Goal: Transaction & Acquisition: Purchase product/service

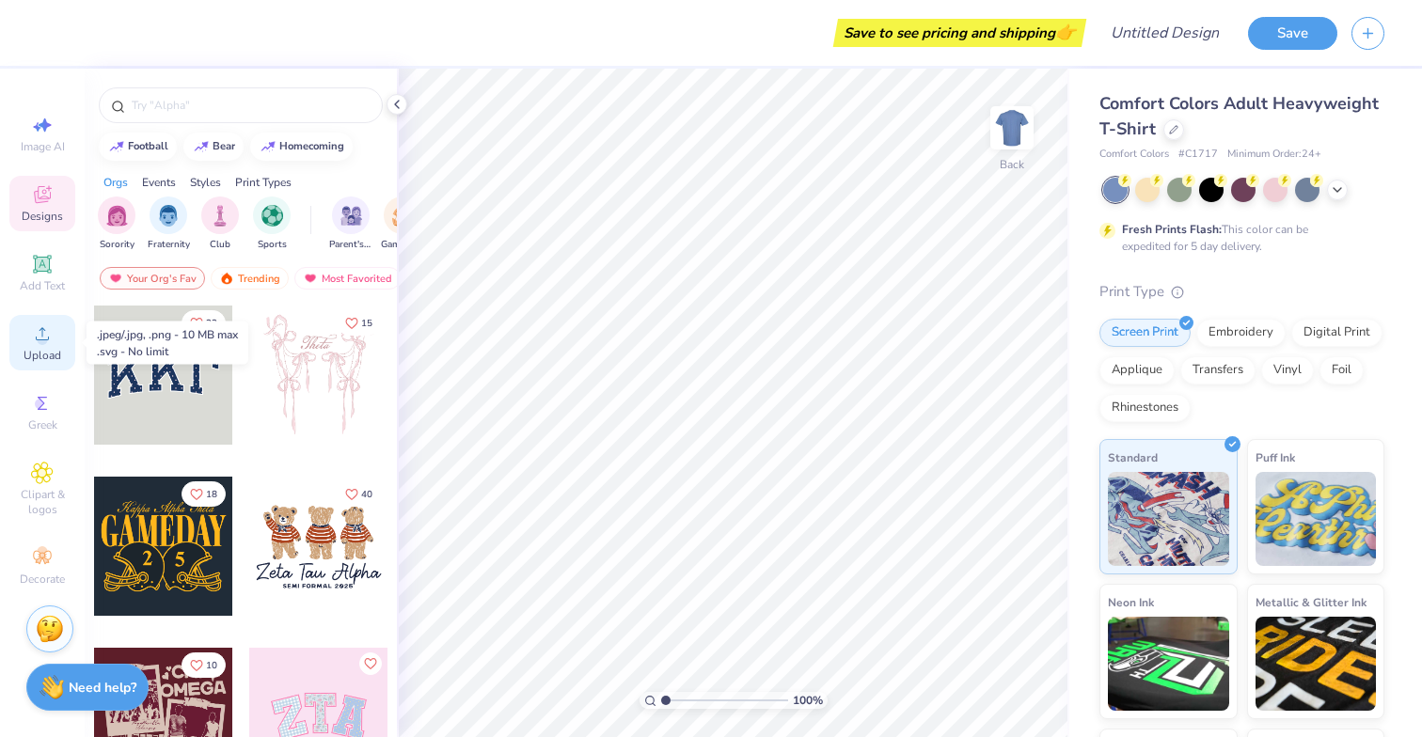
click at [38, 354] on span "Upload" at bounding box center [43, 355] width 38 height 15
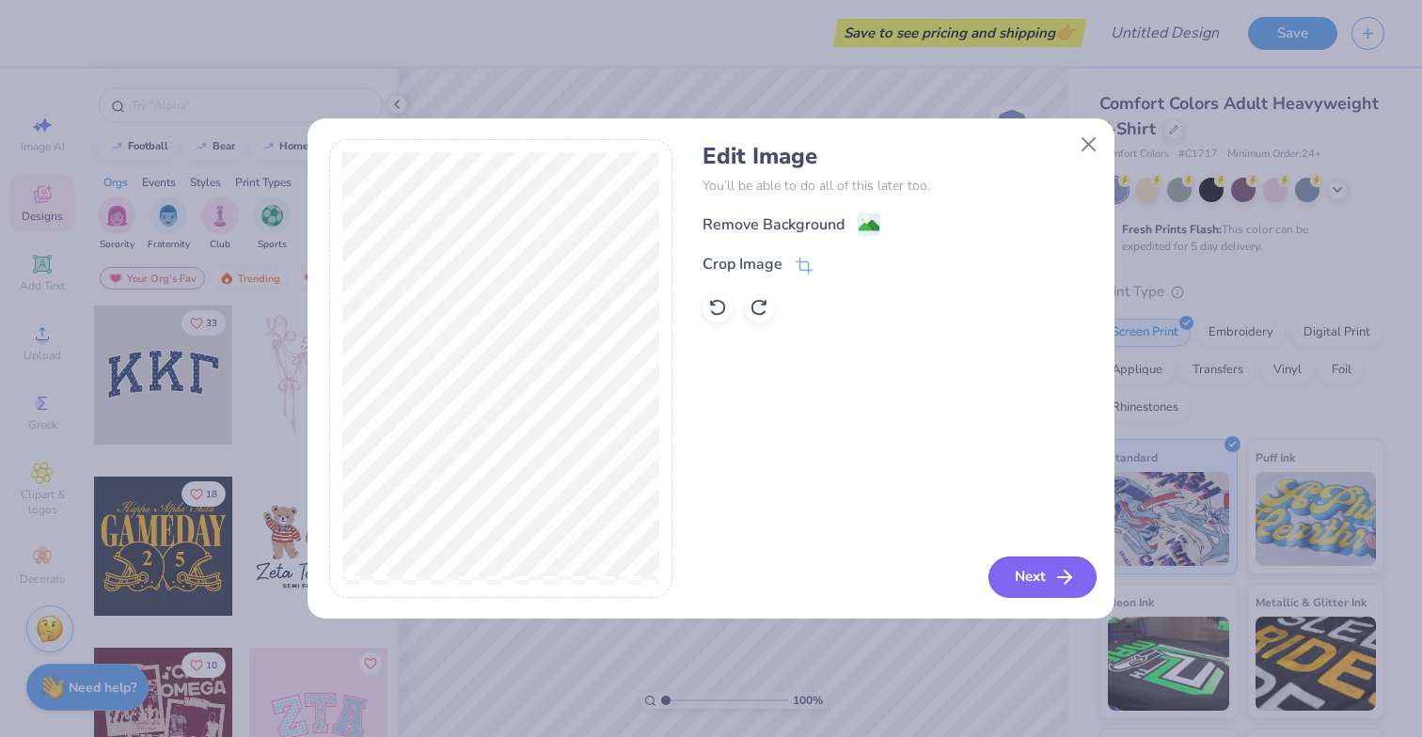
click at [1069, 584] on icon "button" at bounding box center [1065, 577] width 23 height 23
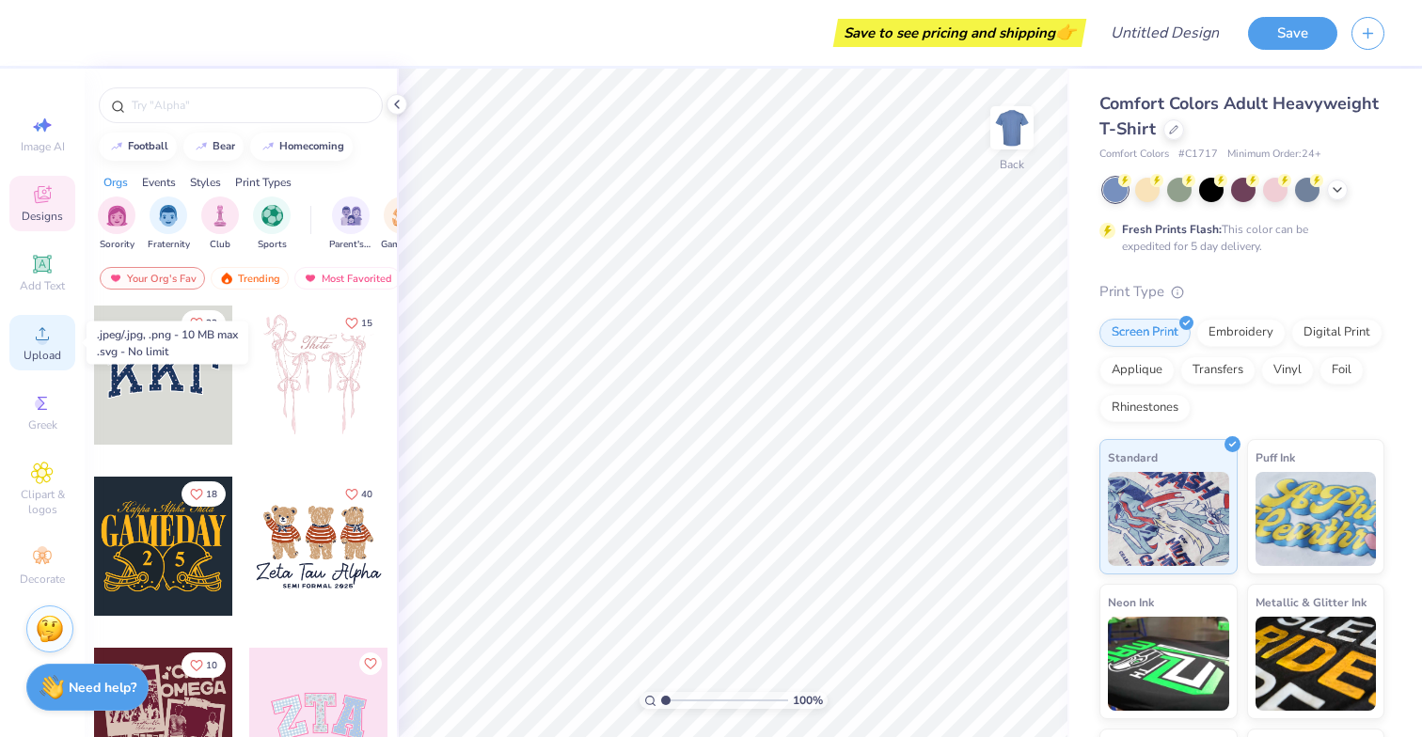
click at [35, 344] on icon at bounding box center [42, 334] width 23 height 23
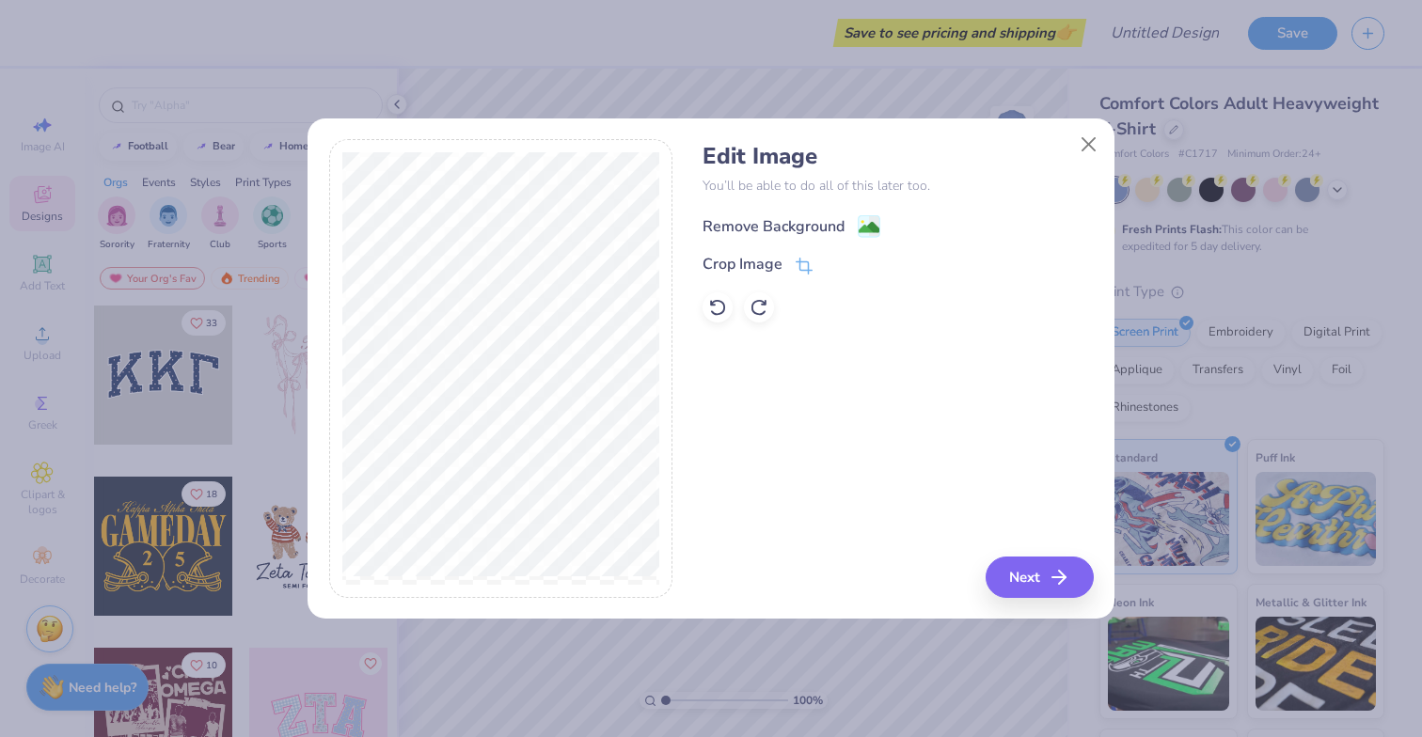
click at [862, 222] on circle at bounding box center [863, 222] width 3 height 3
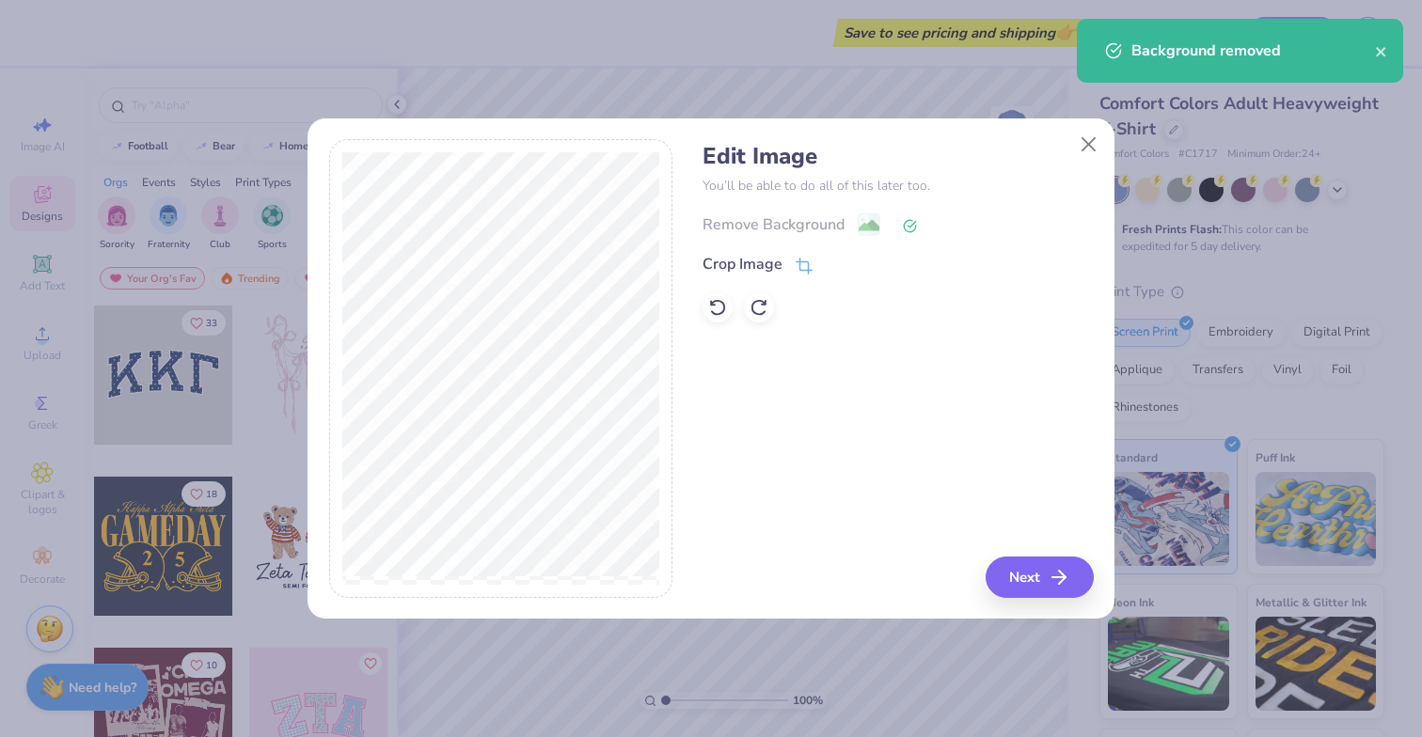
click at [1007, 571] on button "Next" at bounding box center [1040, 577] width 108 height 41
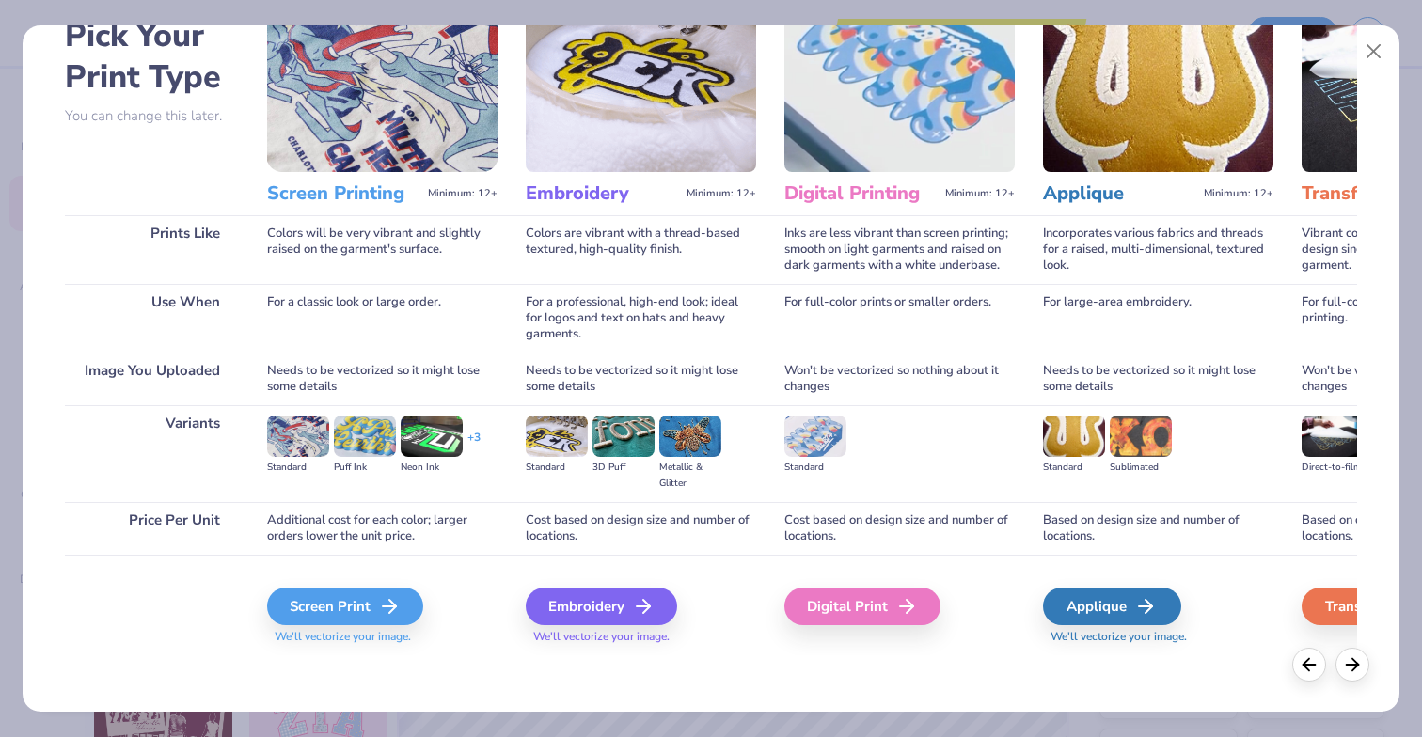
scroll to position [106, 0]
click at [338, 612] on div "Screen Print" at bounding box center [348, 607] width 156 height 38
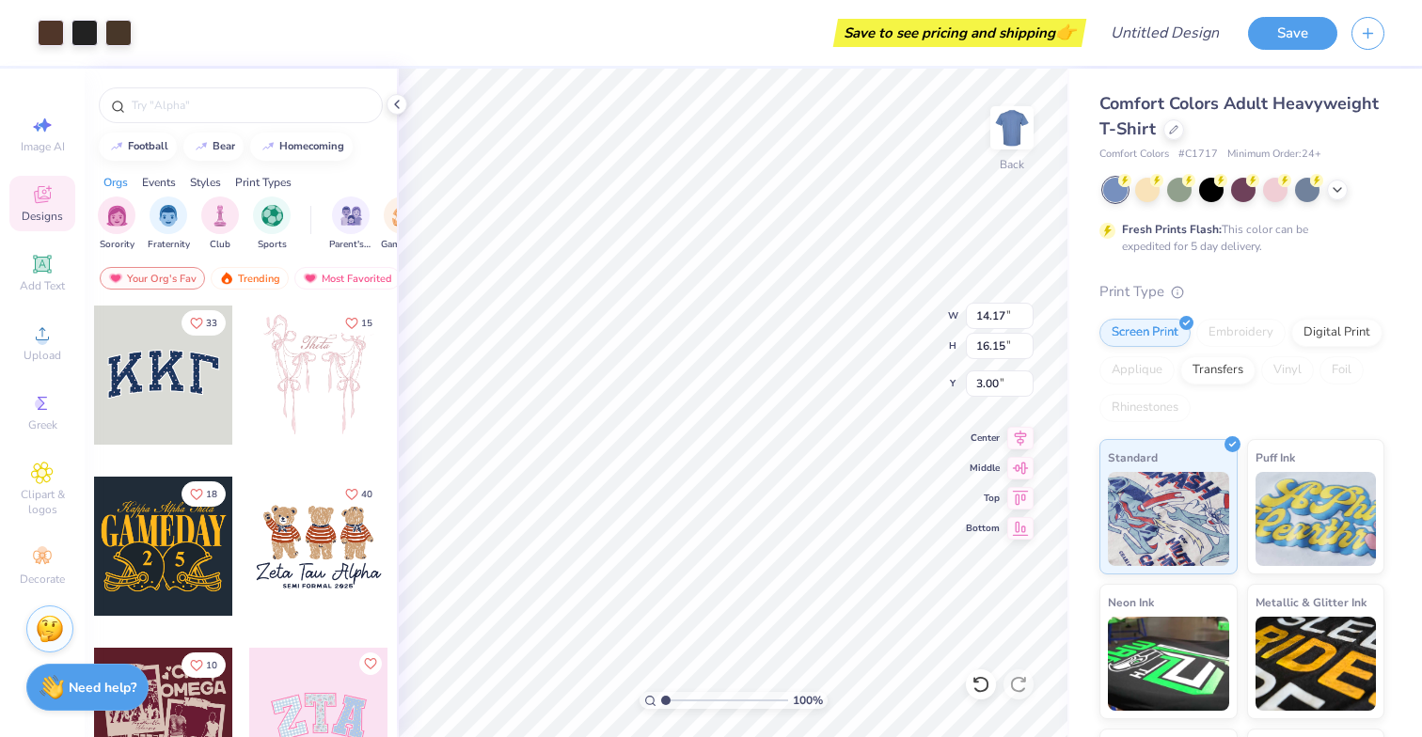
type input "2.06"
type input "9.53"
type input "10.86"
type input "3.00"
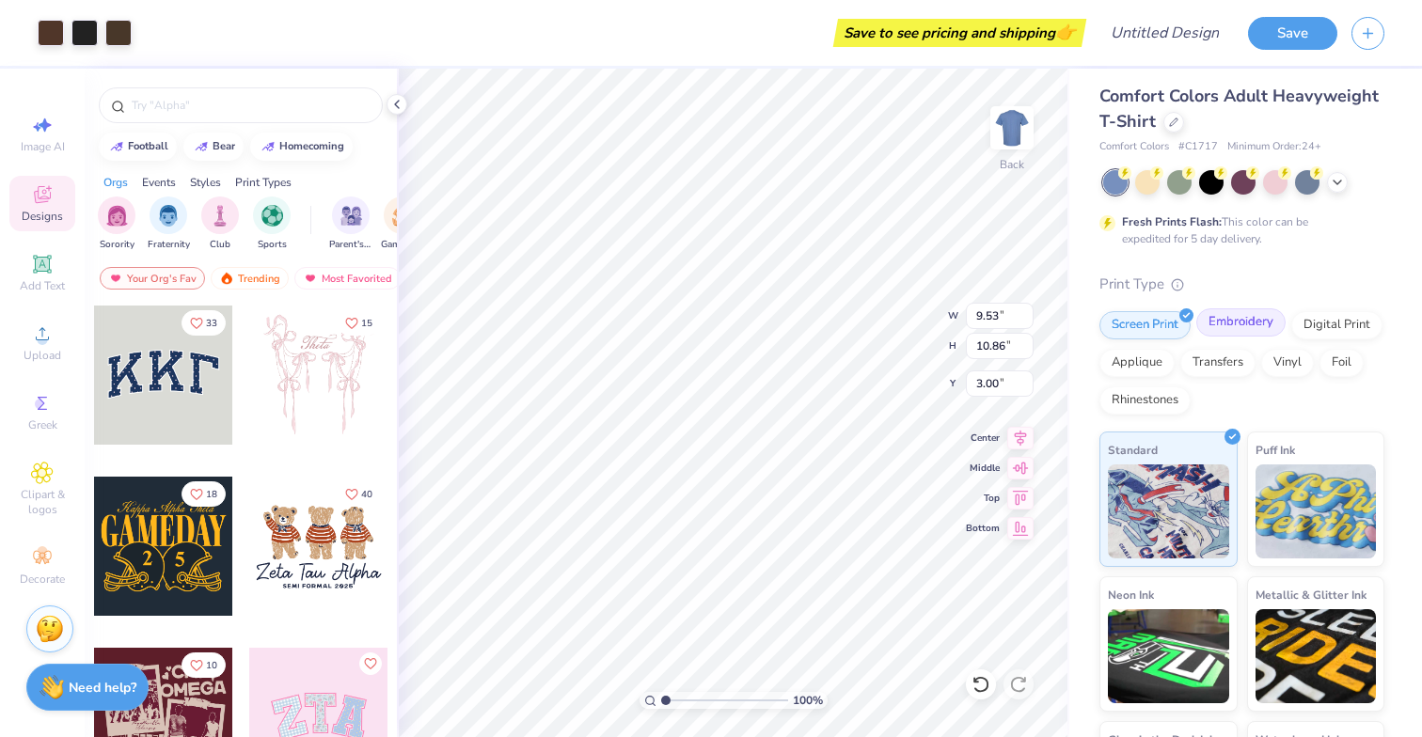
scroll to position [7, 0]
click at [1209, 180] on div at bounding box center [1211, 181] width 24 height 24
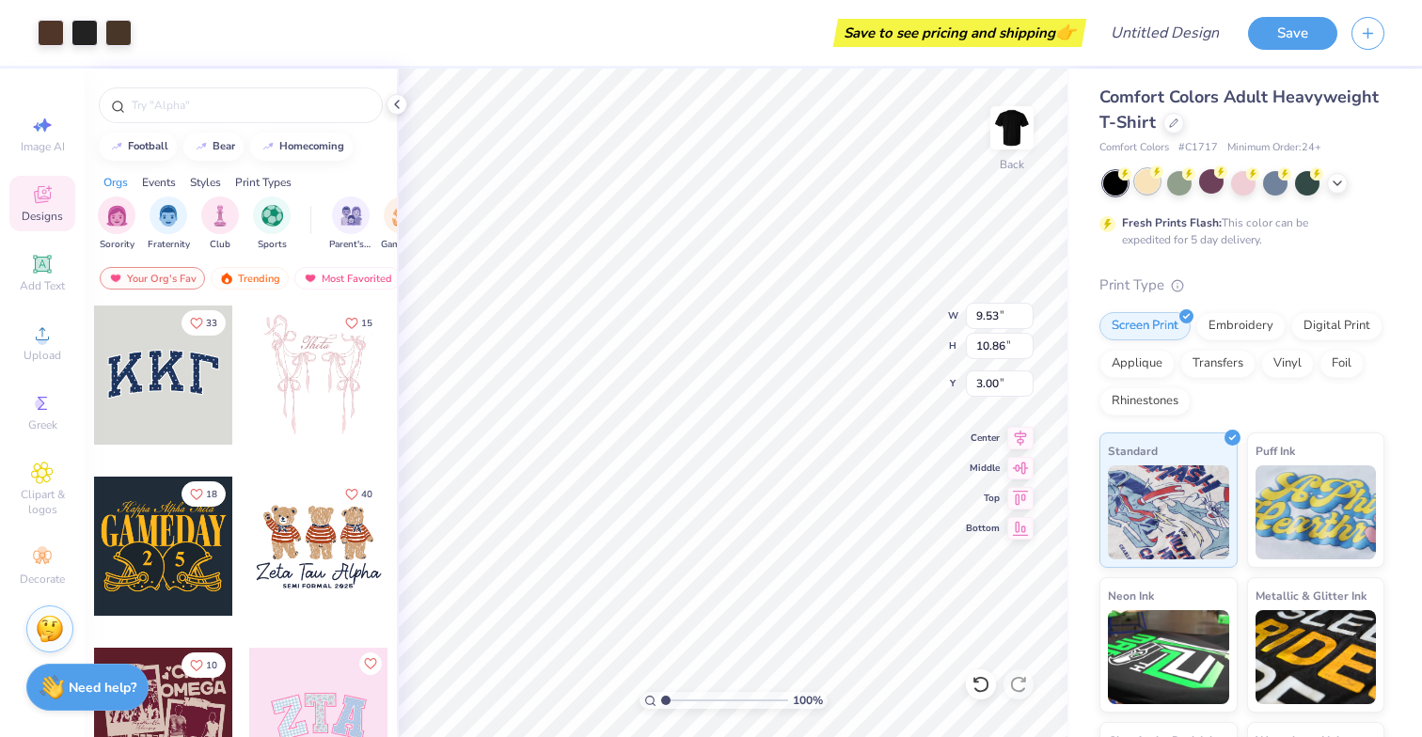
click at [1145, 182] on div at bounding box center [1147, 181] width 24 height 24
click at [1339, 179] on icon at bounding box center [1337, 181] width 15 height 15
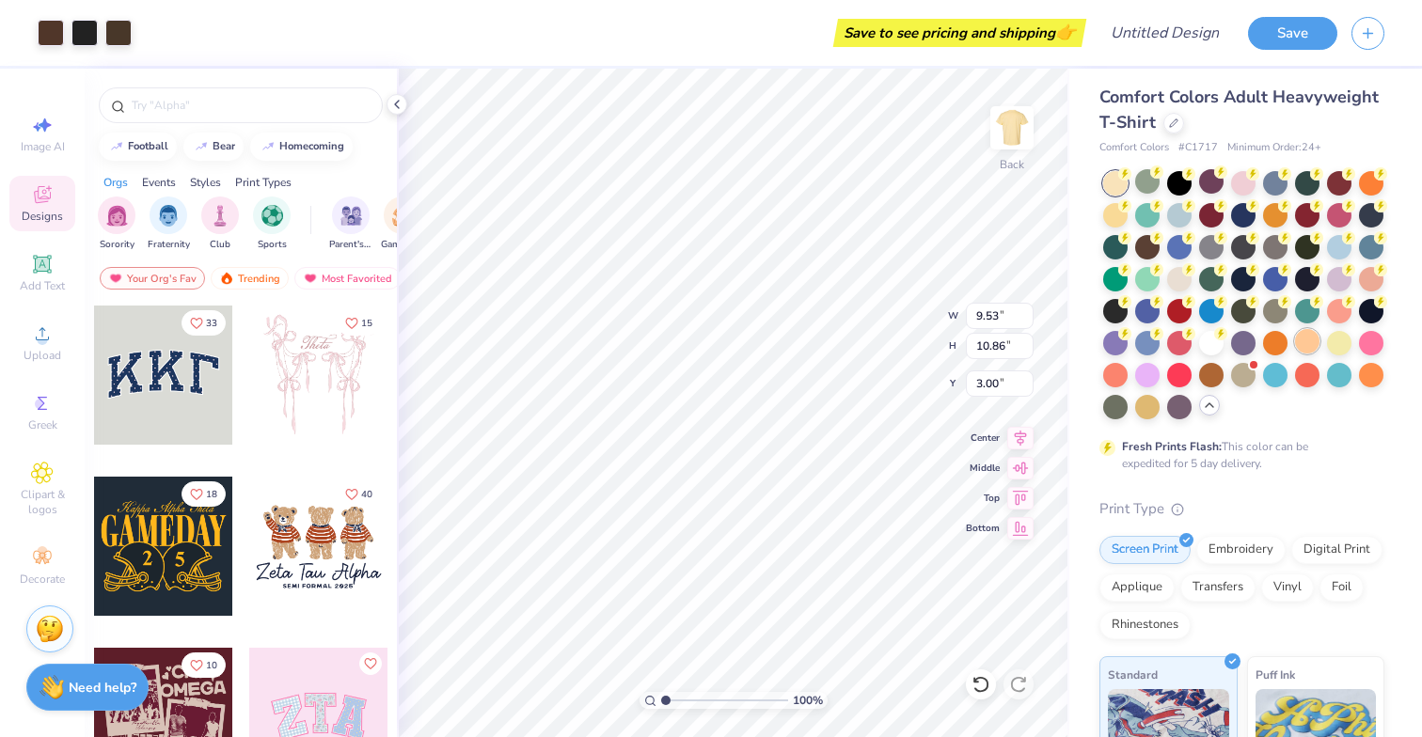
click at [1311, 349] on div at bounding box center [1307, 341] width 24 height 24
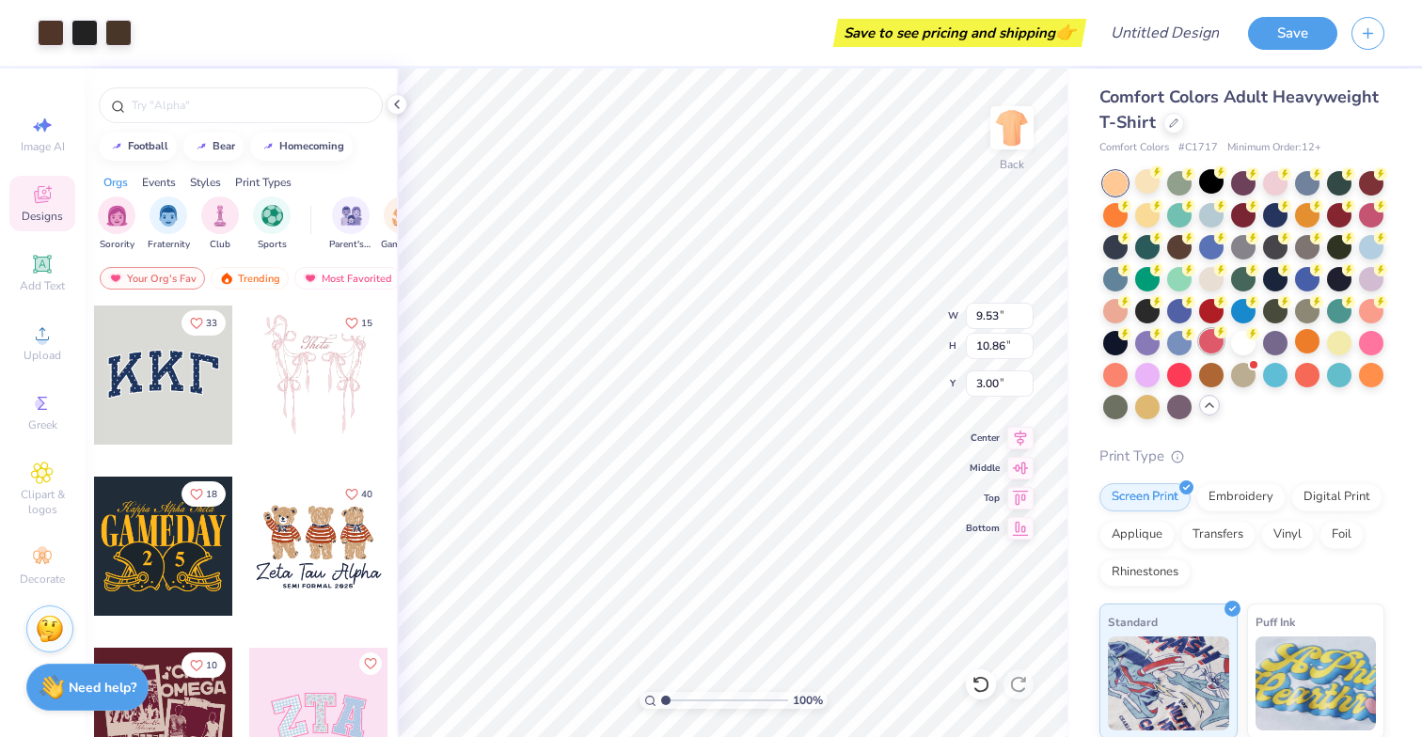
click at [1209, 341] on div at bounding box center [1211, 341] width 24 height 24
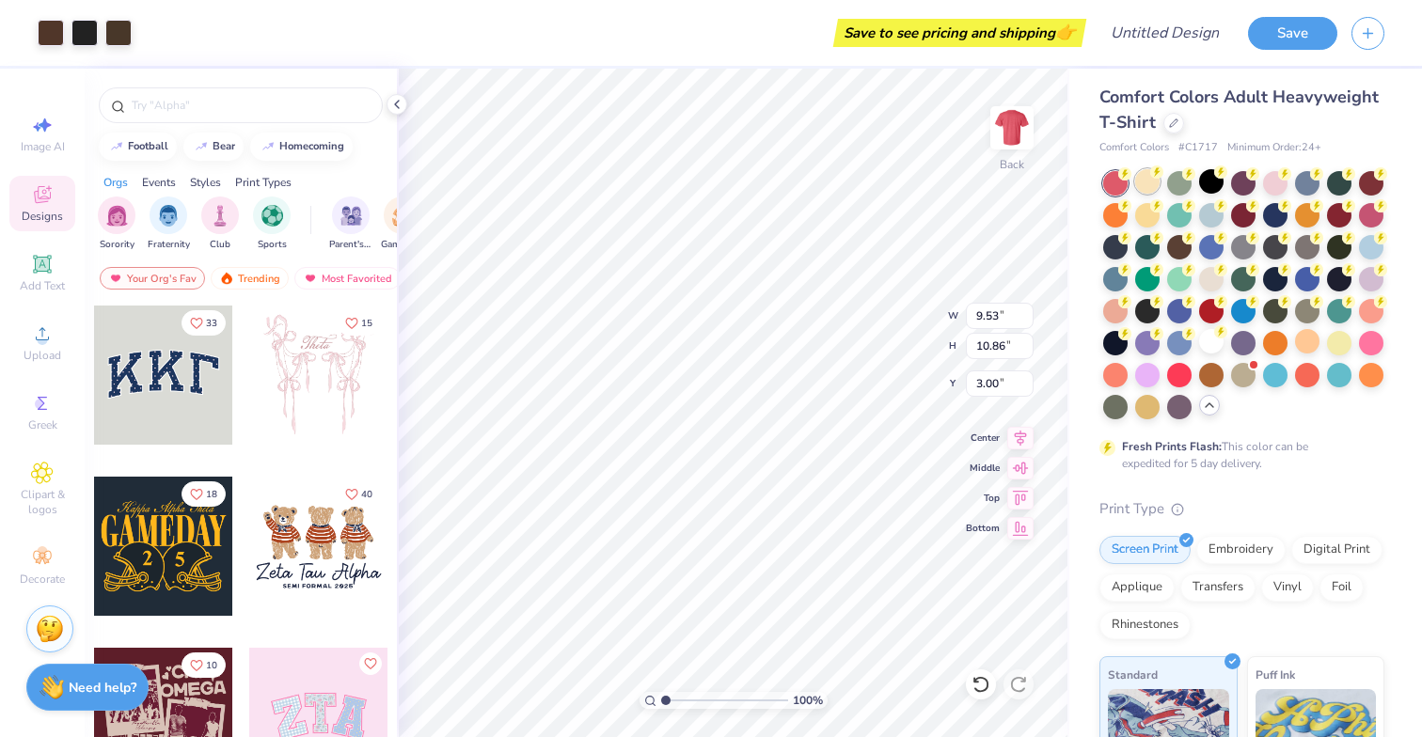
click at [1156, 186] on div at bounding box center [1147, 181] width 24 height 24
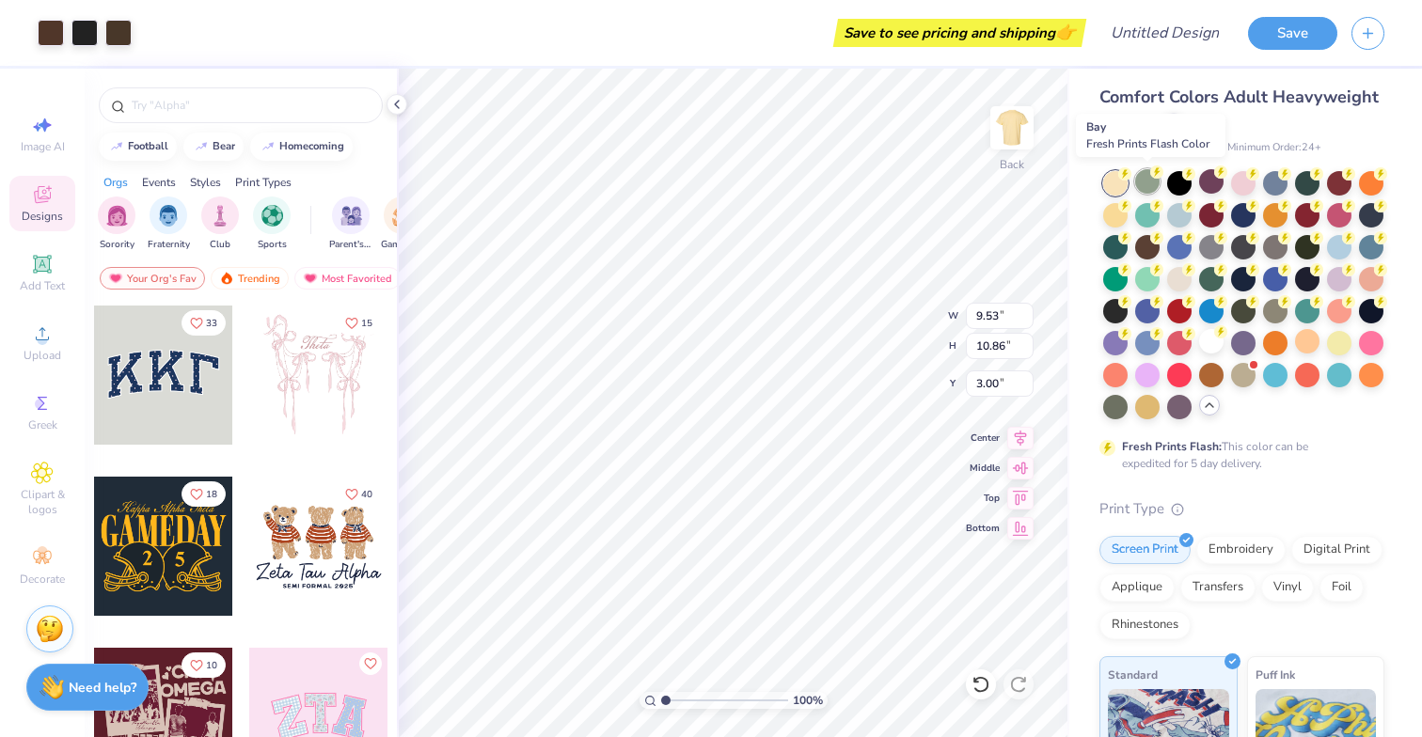
click at [1152, 185] on div at bounding box center [1147, 181] width 24 height 24
click at [1156, 185] on div at bounding box center [1147, 181] width 24 height 24
click at [1181, 182] on div at bounding box center [1179, 181] width 24 height 24
click at [1213, 183] on div at bounding box center [1211, 181] width 24 height 24
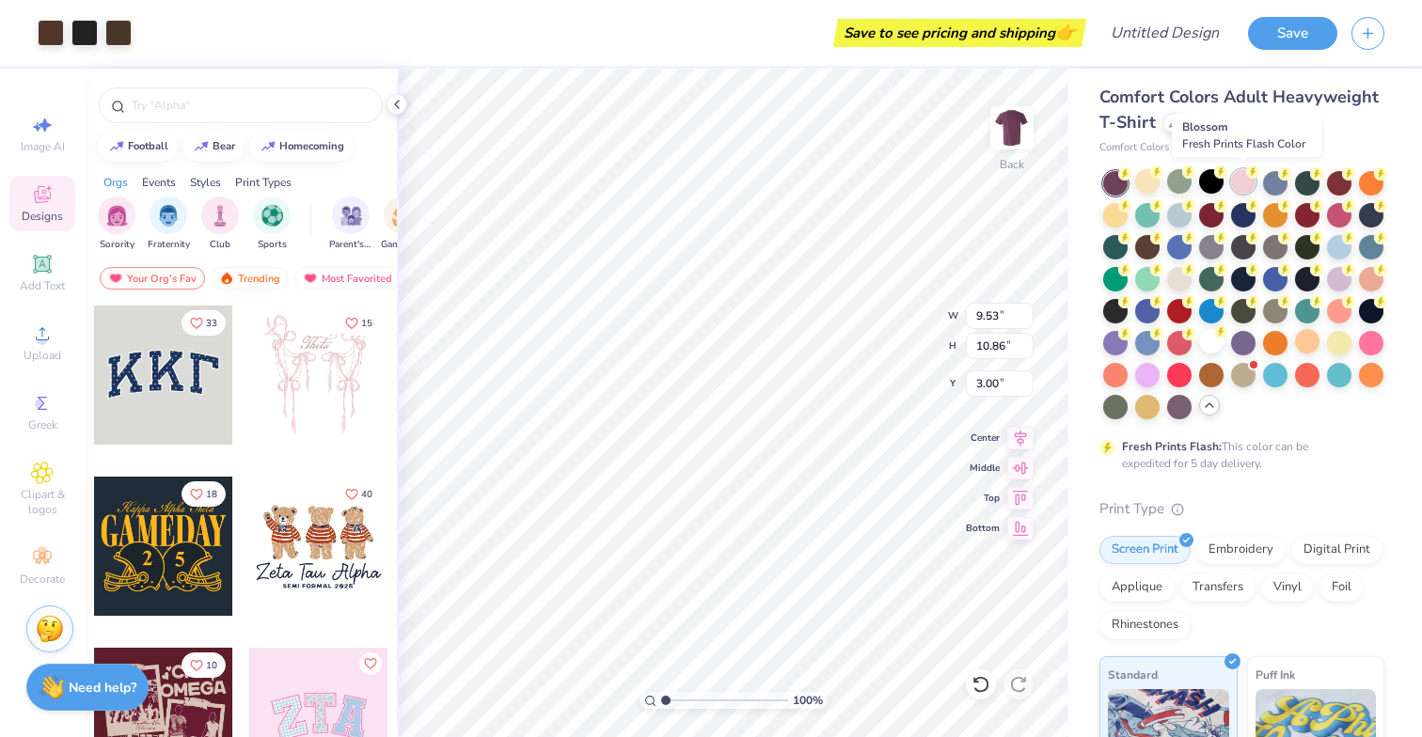
click at [1242, 185] on div at bounding box center [1243, 181] width 24 height 24
click at [1275, 184] on div at bounding box center [1275, 181] width 24 height 24
click at [1123, 217] on div at bounding box center [1115, 213] width 24 height 24
click at [1175, 271] on div at bounding box center [1179, 277] width 24 height 24
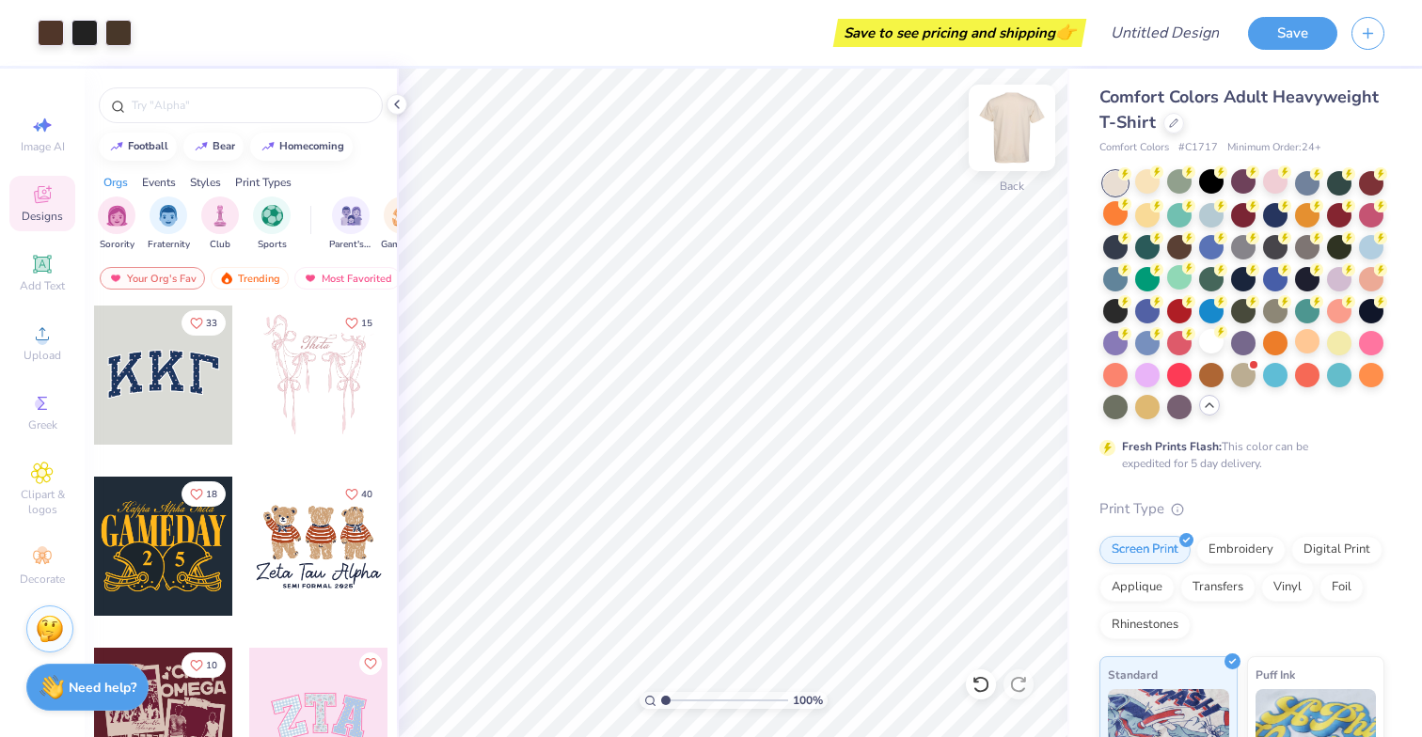
click at [1003, 140] on img at bounding box center [1012, 127] width 75 height 75
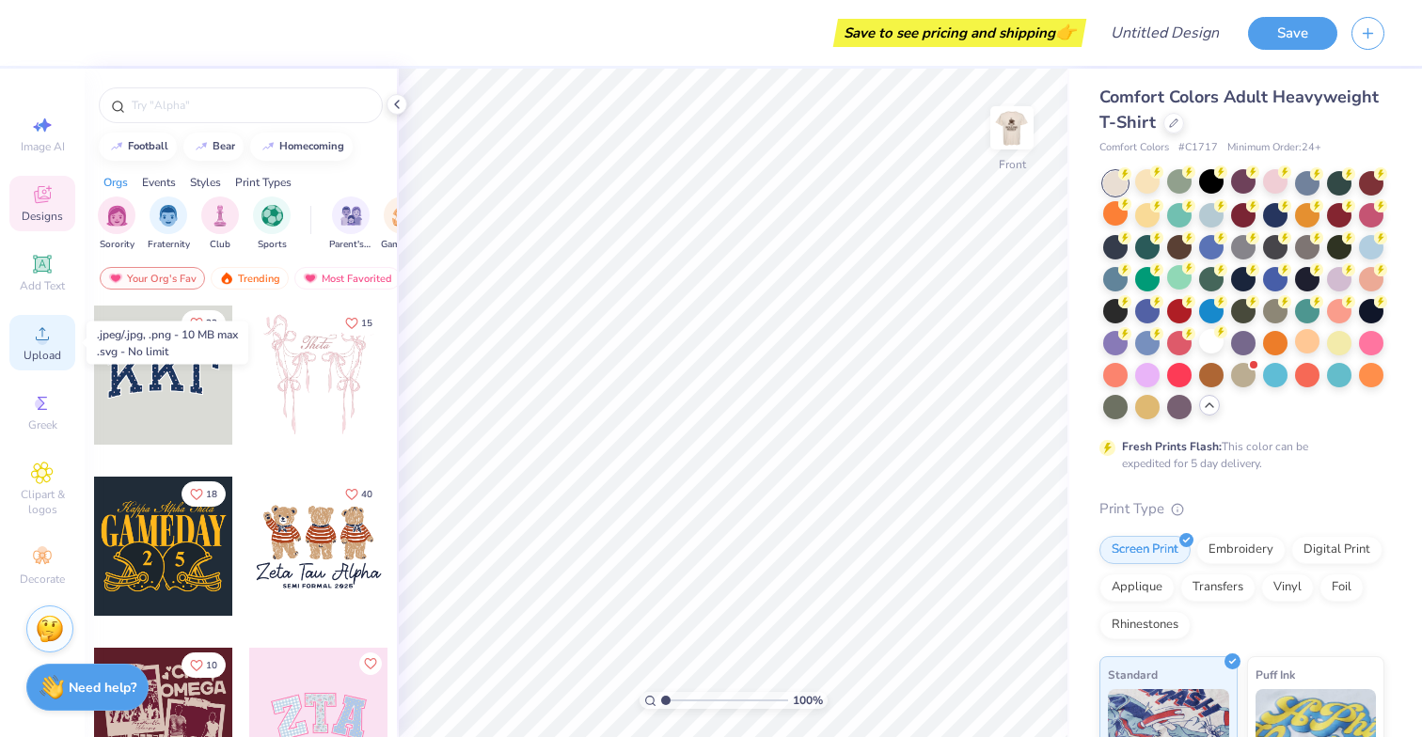
click at [36, 347] on div "Upload" at bounding box center [42, 342] width 66 height 55
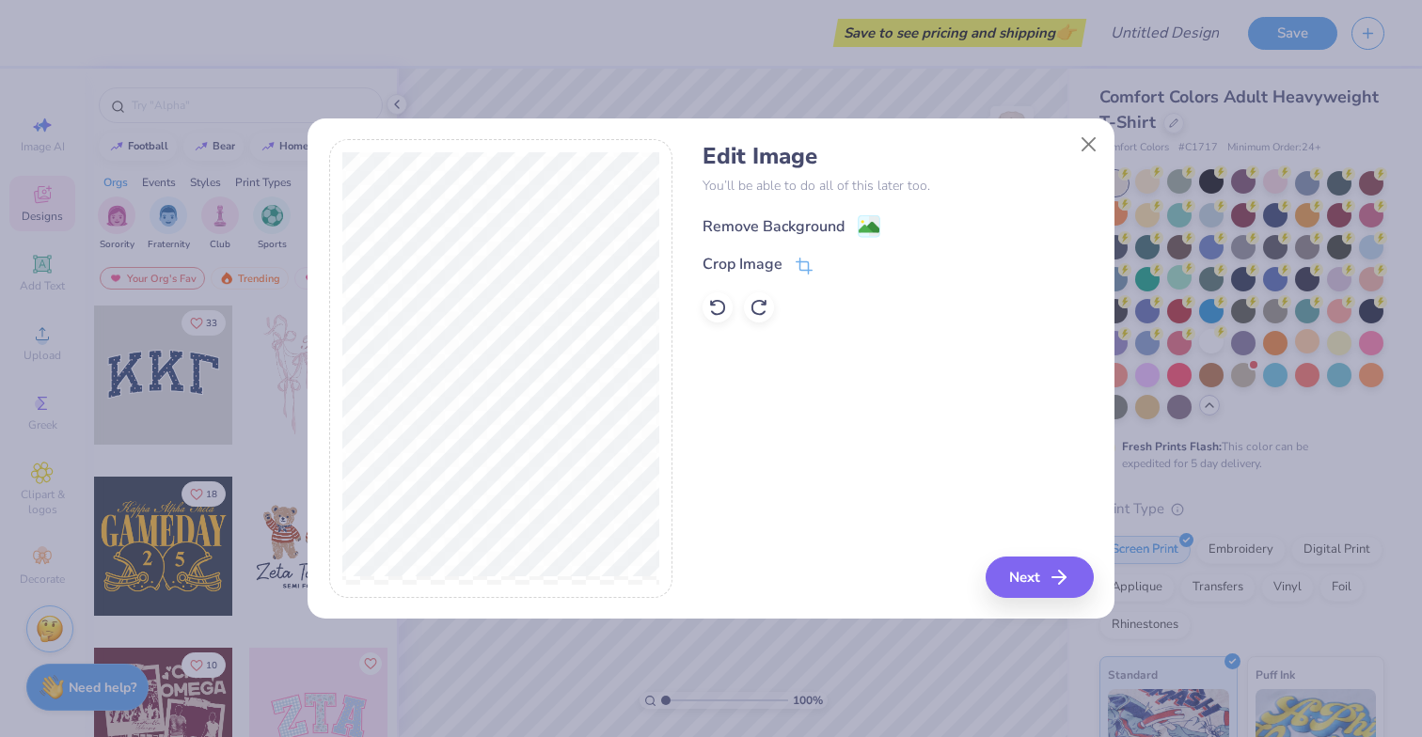
click at [864, 229] on image at bounding box center [869, 227] width 21 height 21
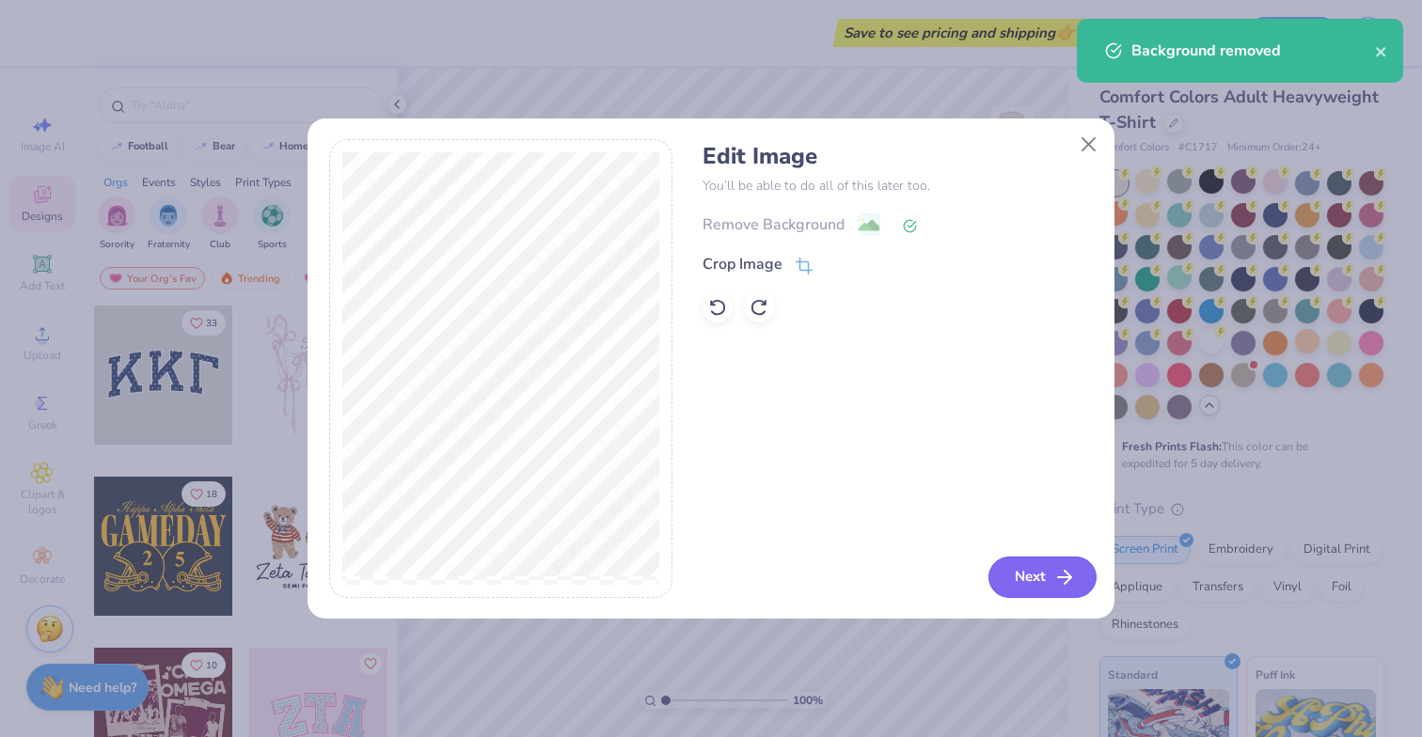
click at [1032, 587] on button "Next" at bounding box center [1043, 577] width 108 height 41
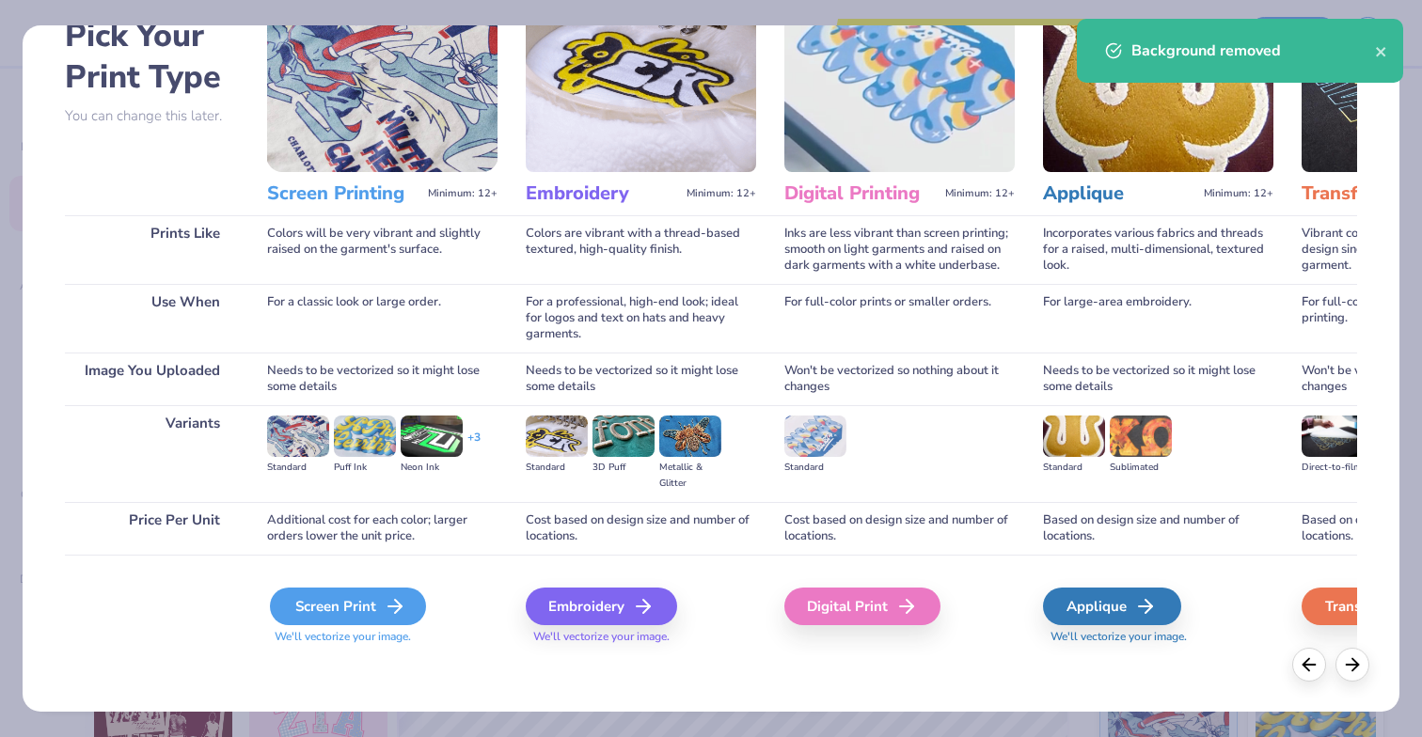
scroll to position [106, 0]
click at [319, 620] on div "Screen Print" at bounding box center [348, 607] width 156 height 38
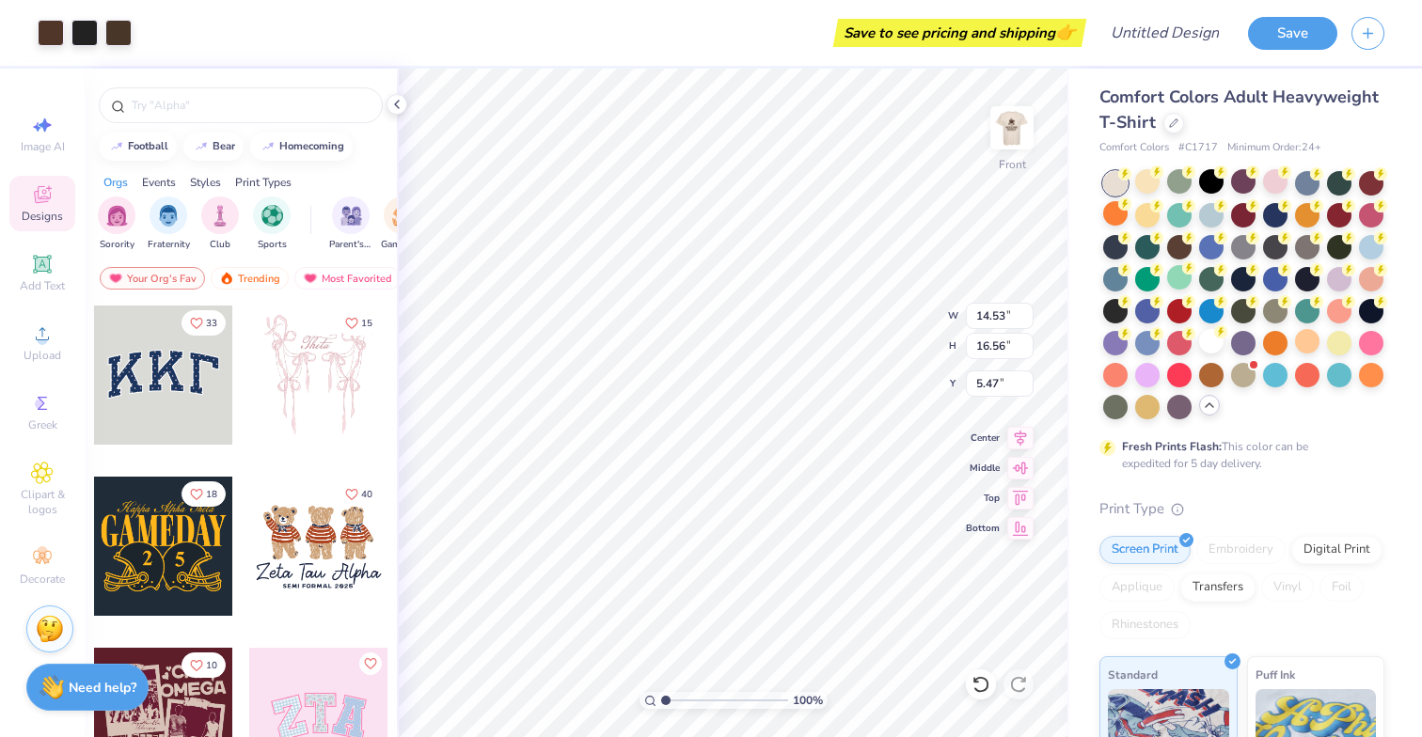
type input "0.50"
type input "11.38"
type input "12.96"
click at [998, 135] on img at bounding box center [1012, 127] width 75 height 75
type input "4.78"
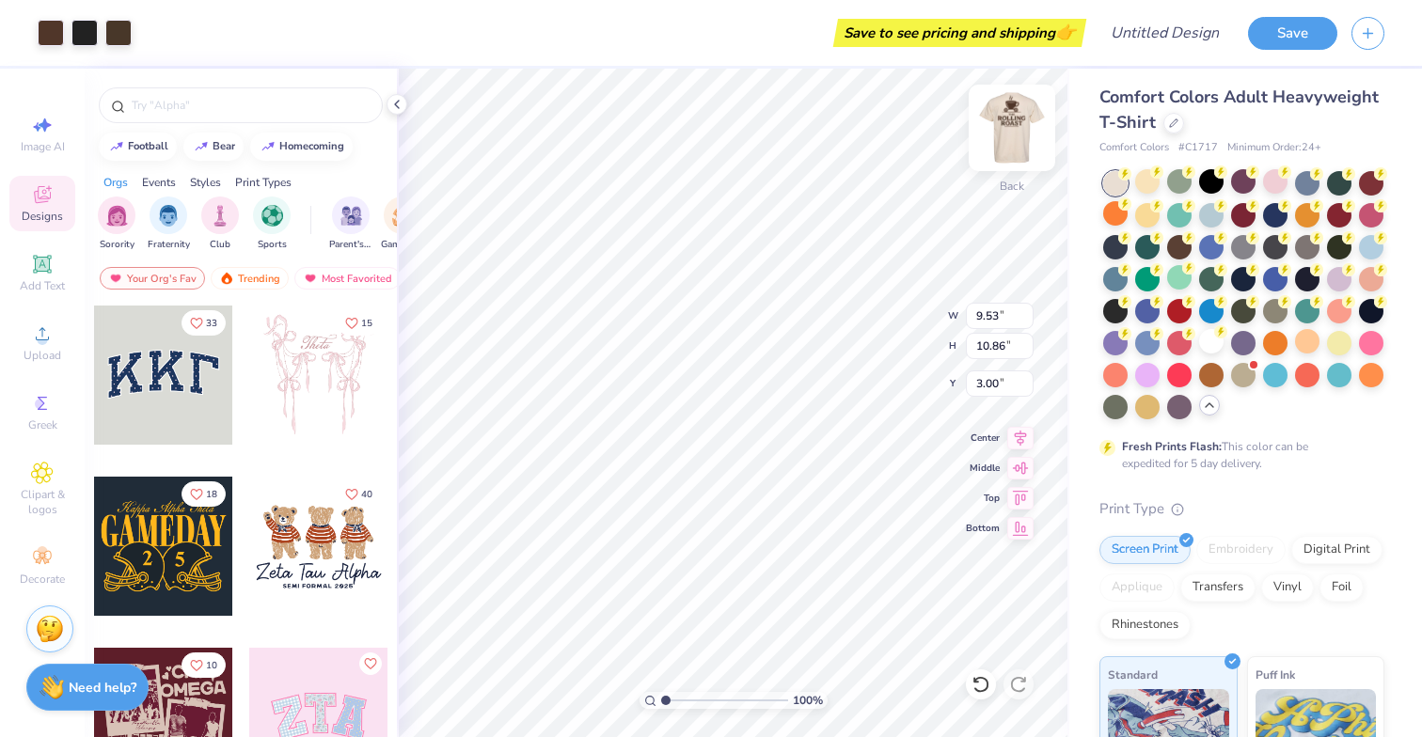
type input "5.44"
click at [1020, 462] on icon at bounding box center [1020, 465] width 26 height 23
click at [1017, 504] on icon at bounding box center [1020, 495] width 26 height 23
click at [1019, 436] on icon at bounding box center [1020, 435] width 26 height 23
click at [1017, 534] on icon at bounding box center [1020, 526] width 26 height 23
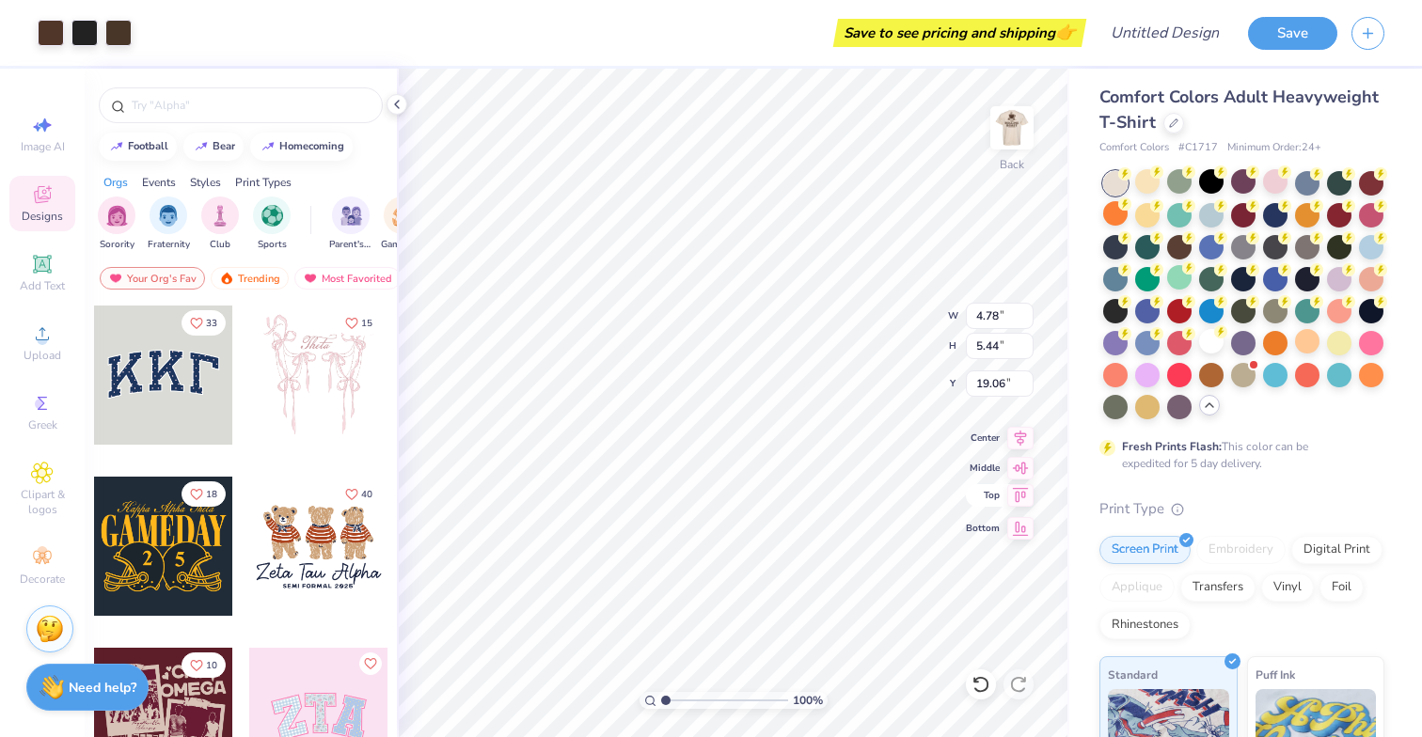
type input "3.00"
click at [1286, 26] on button "Save" at bounding box center [1292, 30] width 89 height 33
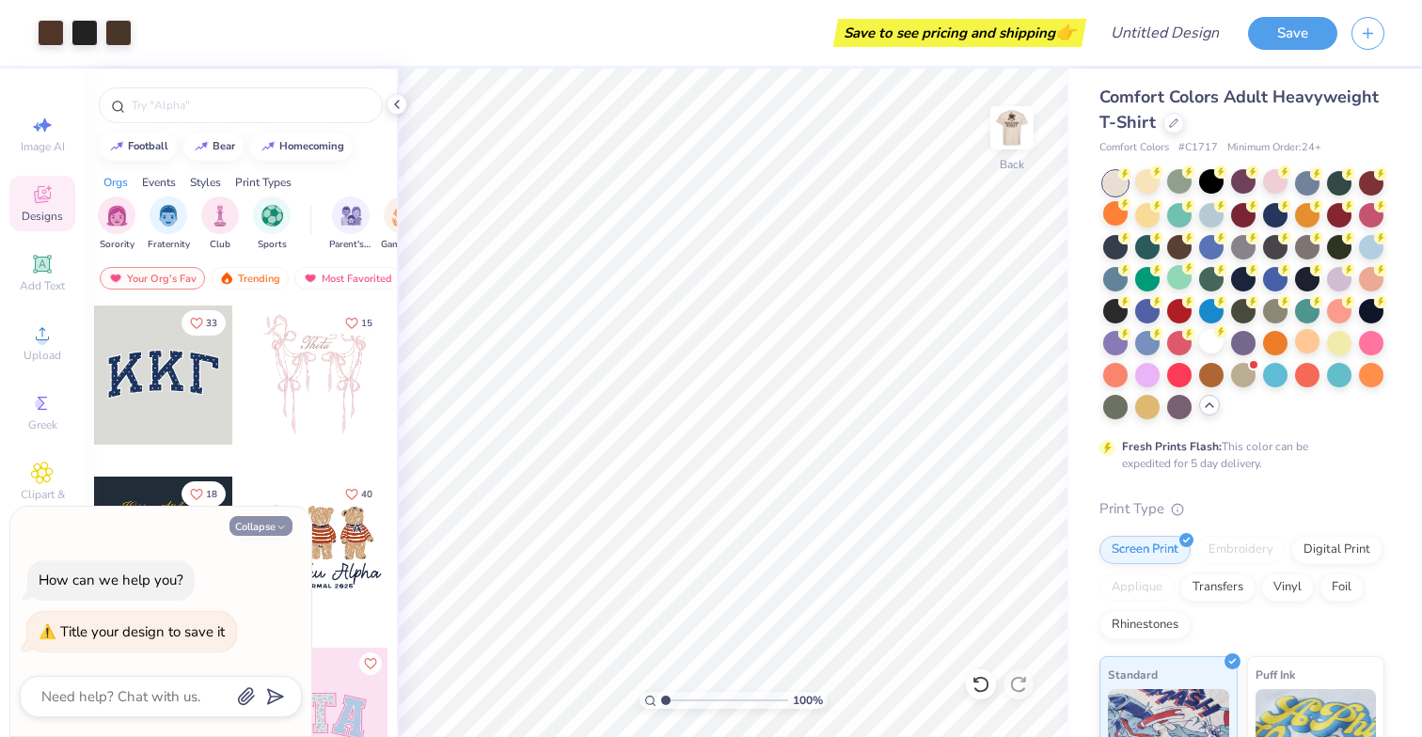
click at [277, 527] on icon "button" at bounding box center [281, 527] width 11 height 11
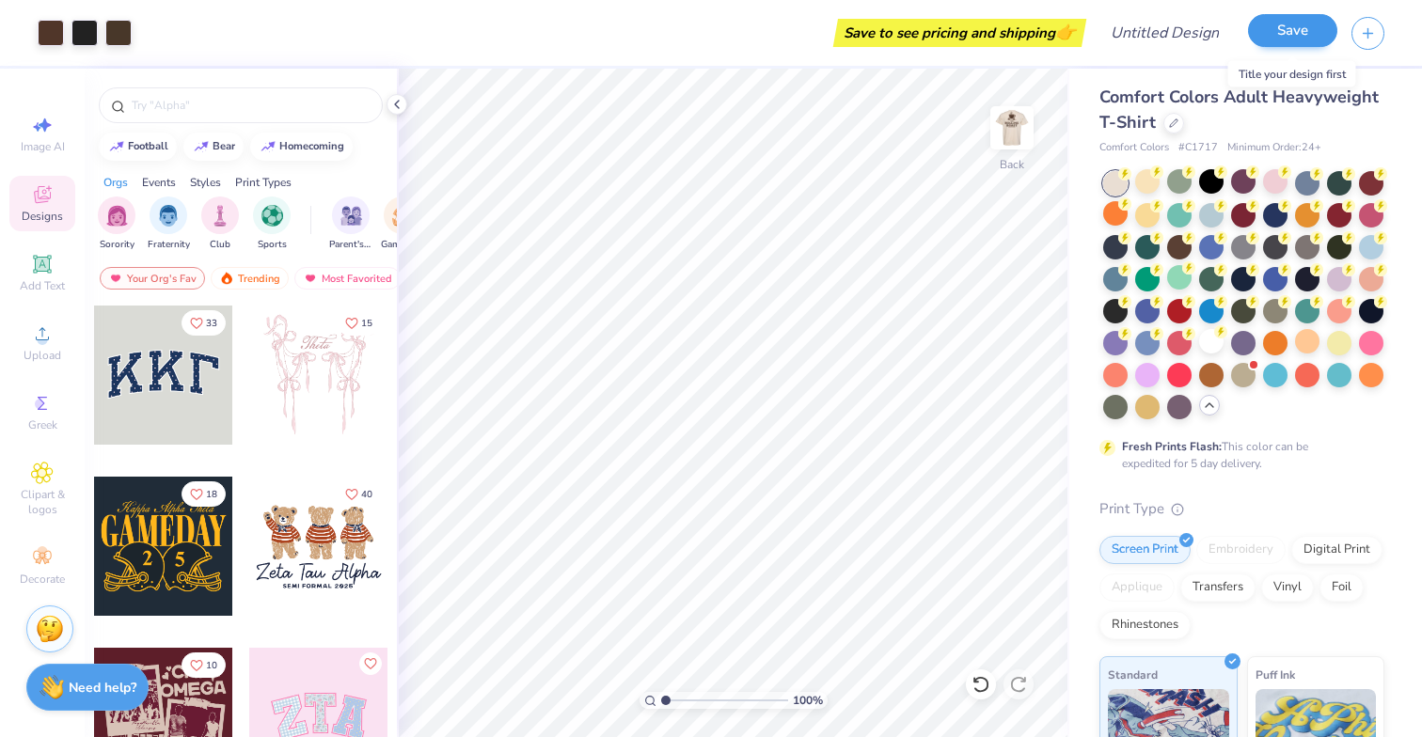
click at [1287, 32] on button "Save" at bounding box center [1292, 30] width 89 height 33
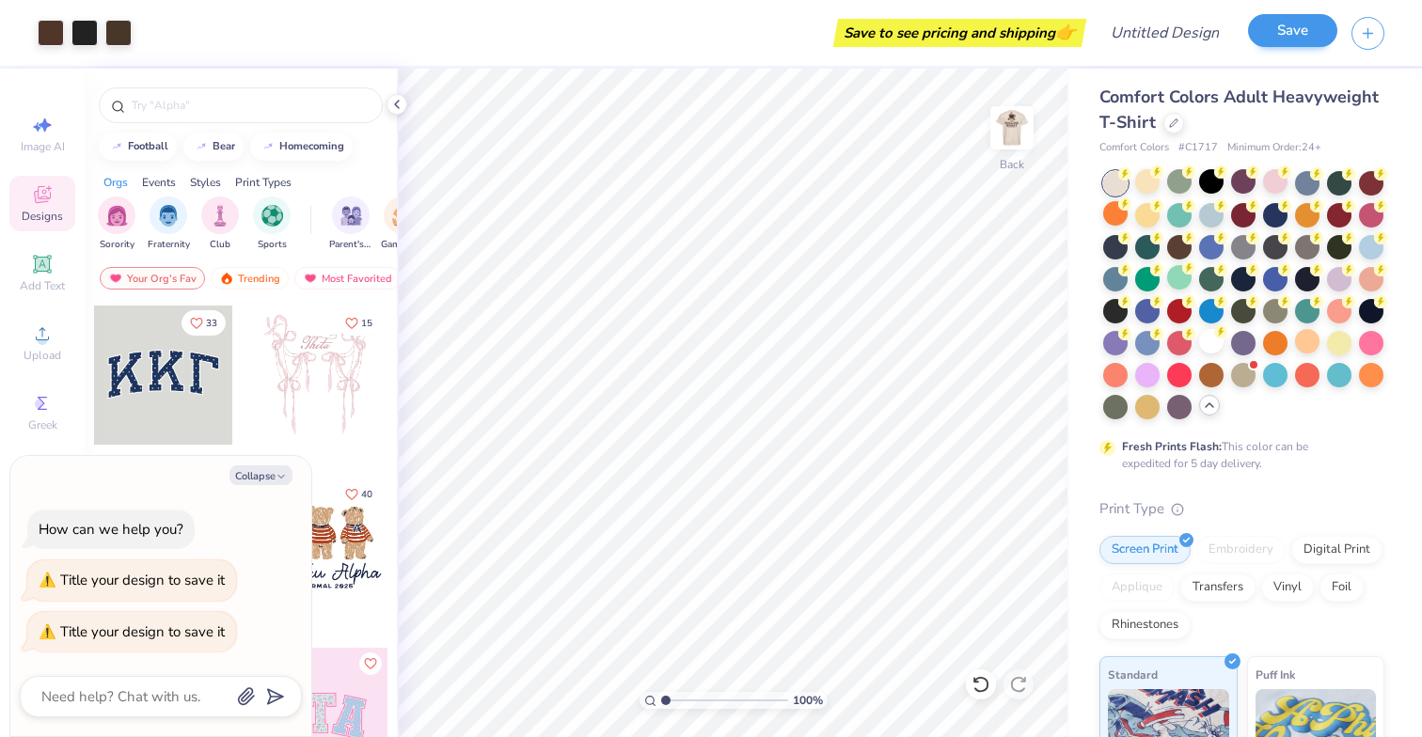
click at [1275, 39] on button "Save" at bounding box center [1292, 30] width 89 height 33
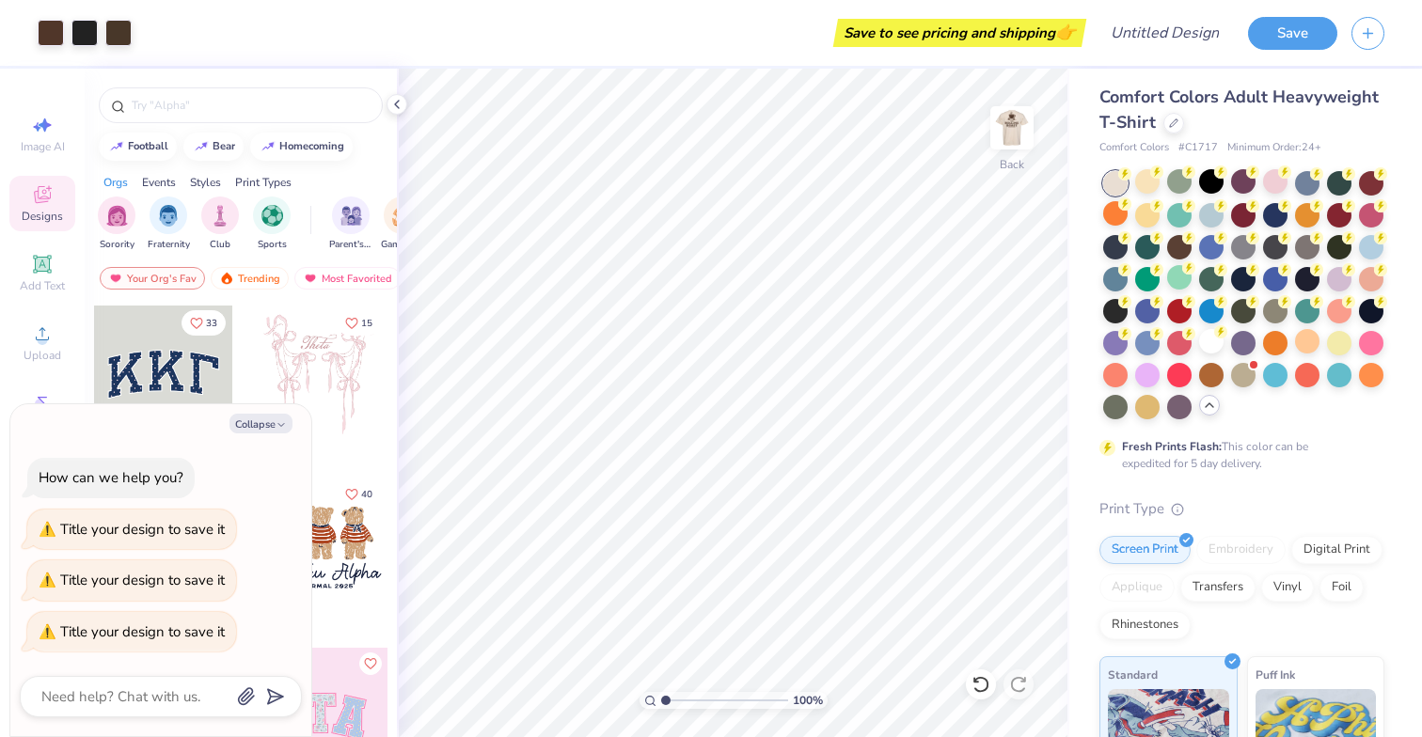
click at [145, 534] on div "Title your design to save it" at bounding box center [142, 529] width 165 height 19
click at [266, 431] on button "Collapse" at bounding box center [261, 424] width 63 height 20
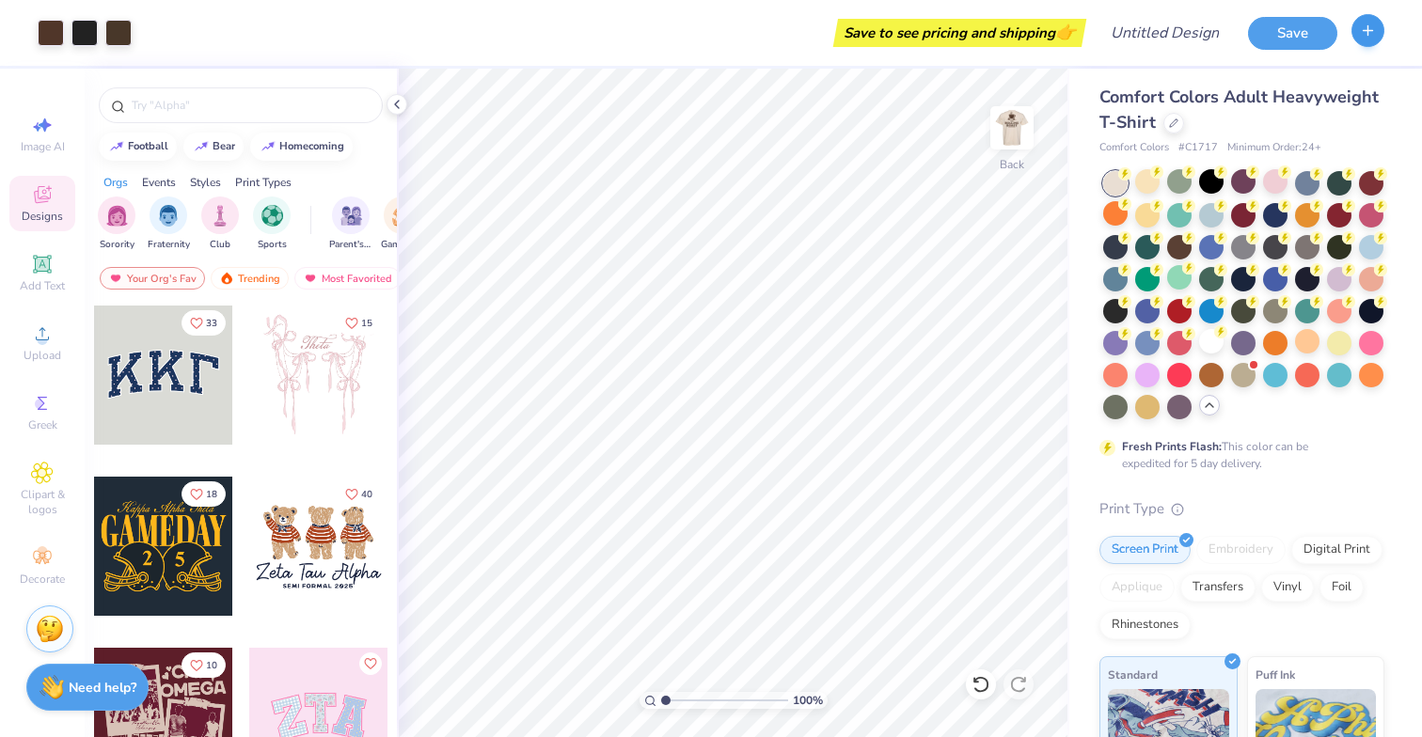
click at [1367, 34] on icon "button" at bounding box center [1368, 31] width 16 height 16
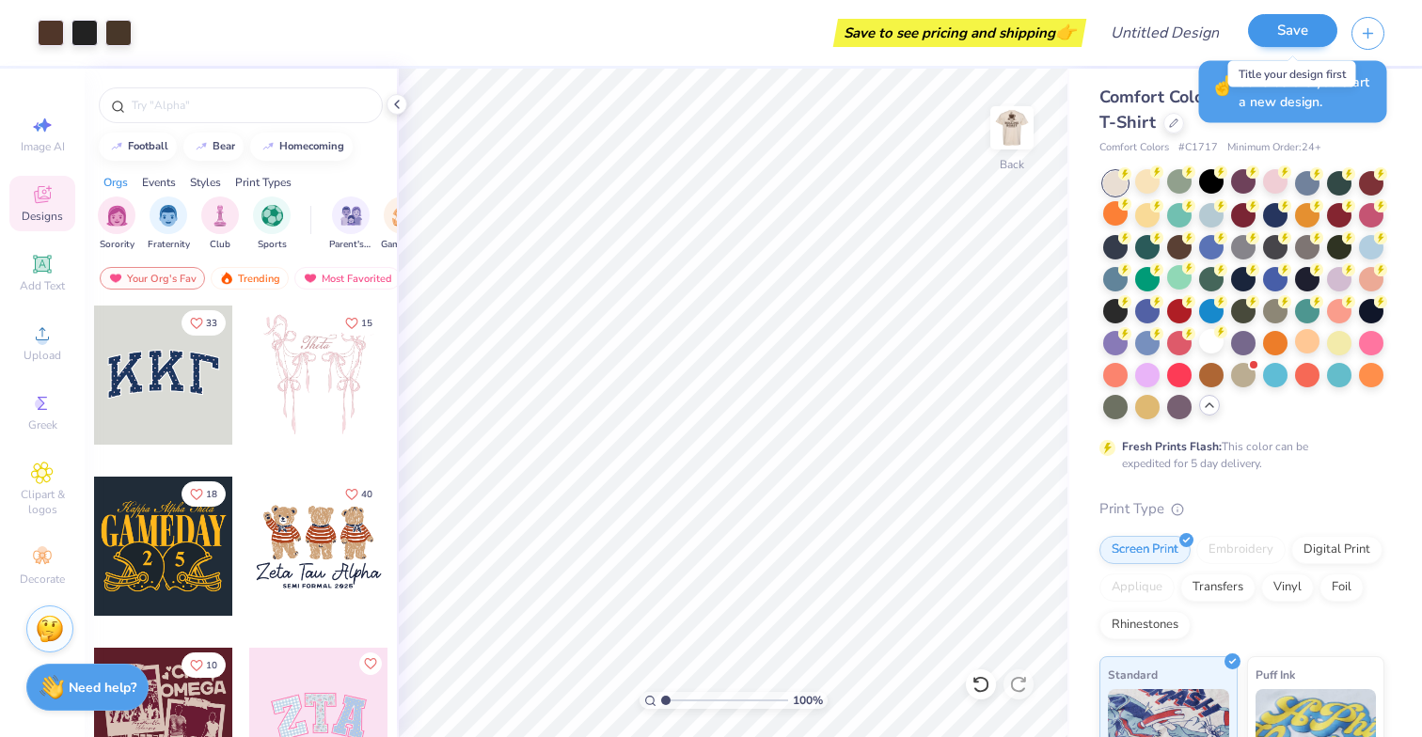
click at [1304, 40] on button "Save" at bounding box center [1292, 30] width 89 height 33
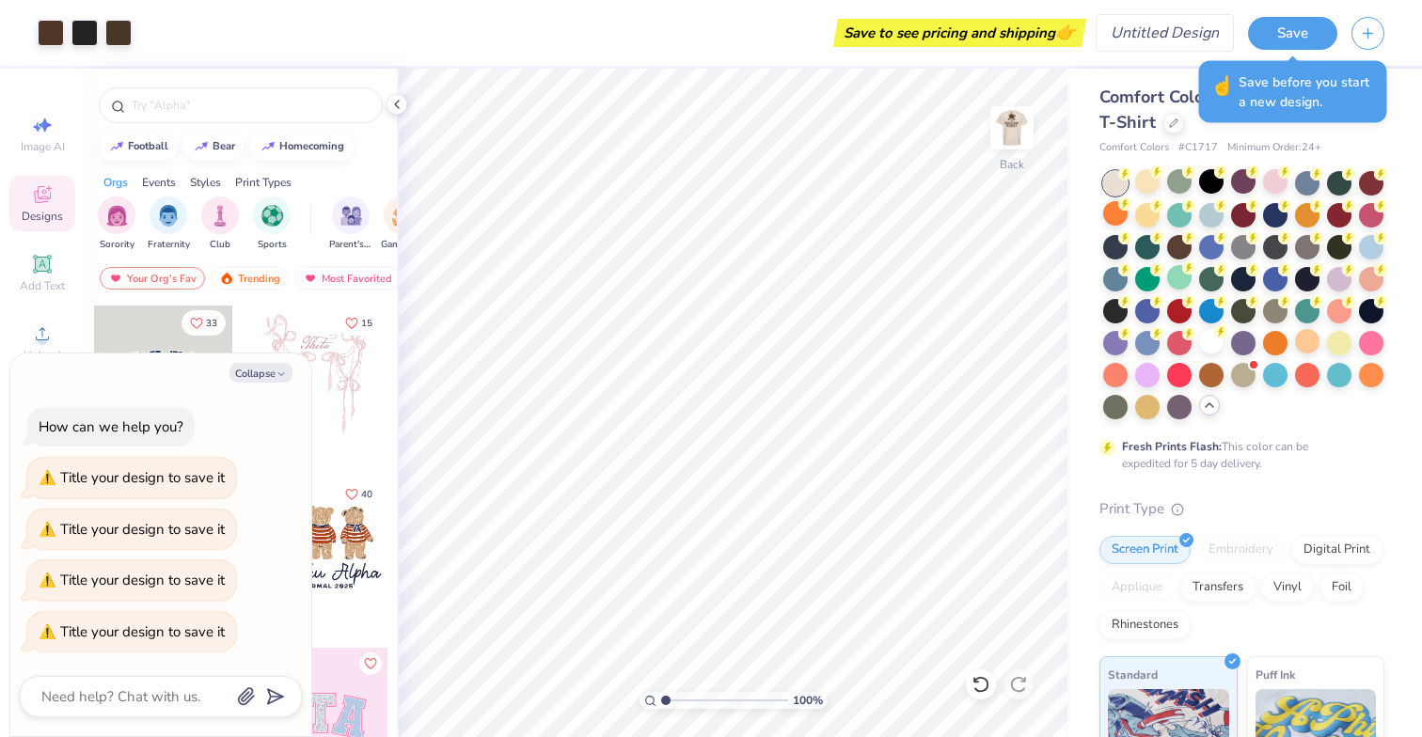
type textarea "x"
click at [1162, 40] on input "Design Title" at bounding box center [1188, 33] width 92 height 38
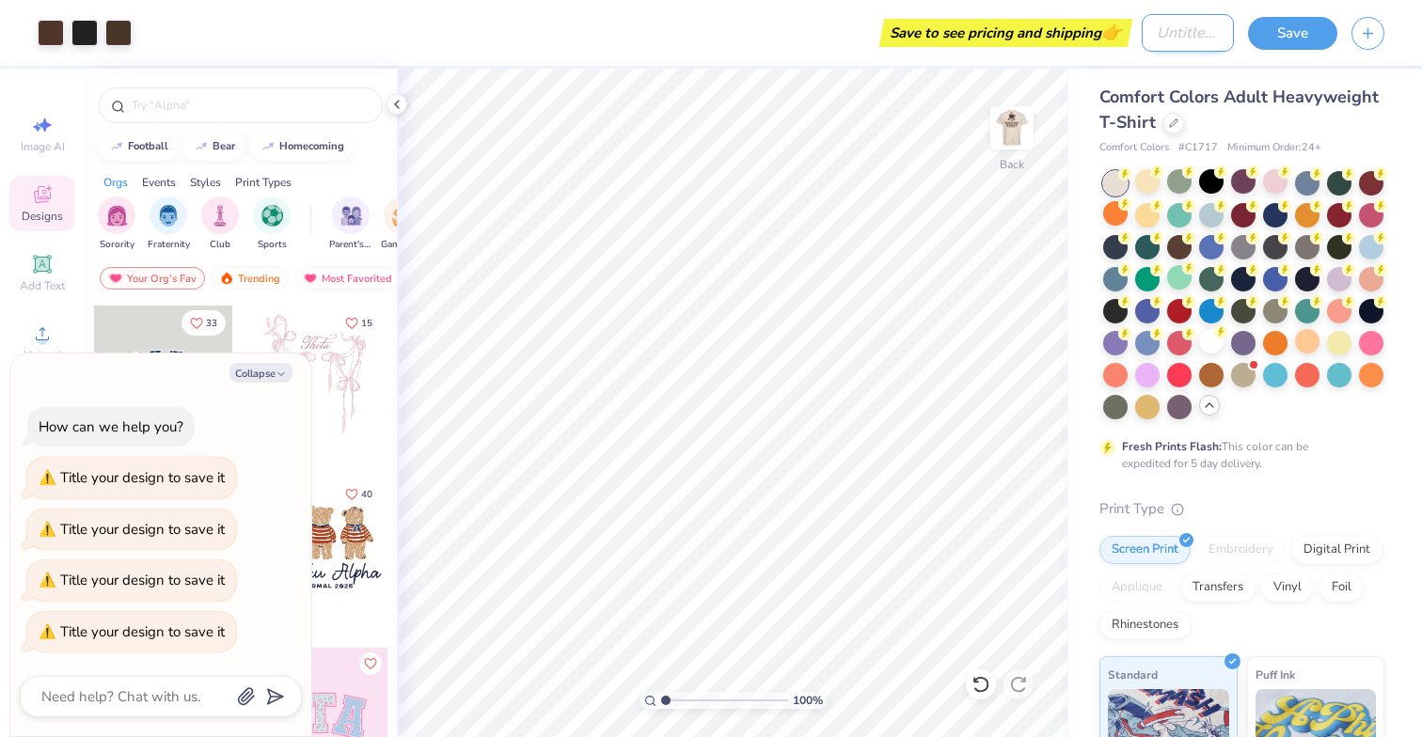
type input "T"
type textarea "x"
type input "Th"
type textarea "x"
type input "The"
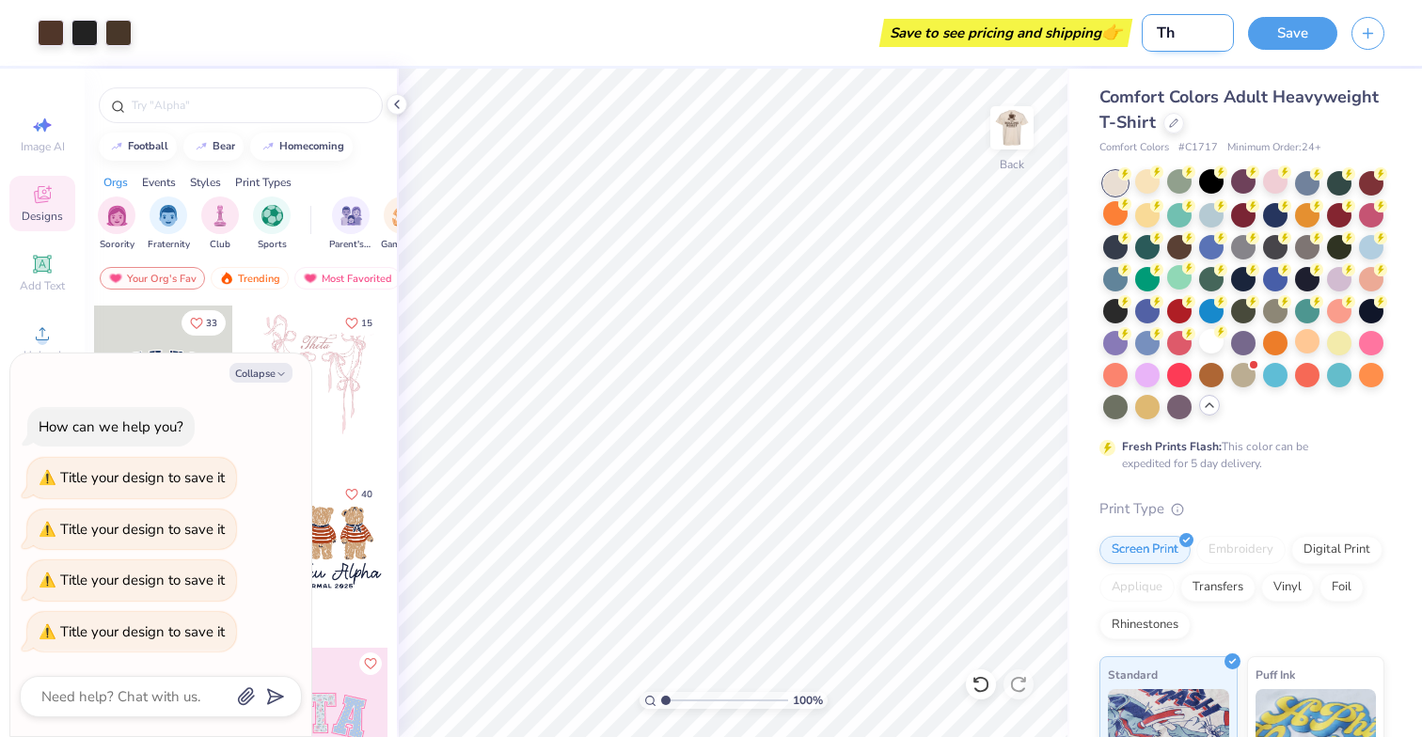
type textarea "x"
type input "The"
type textarea "x"
type input "The R"
type textarea "x"
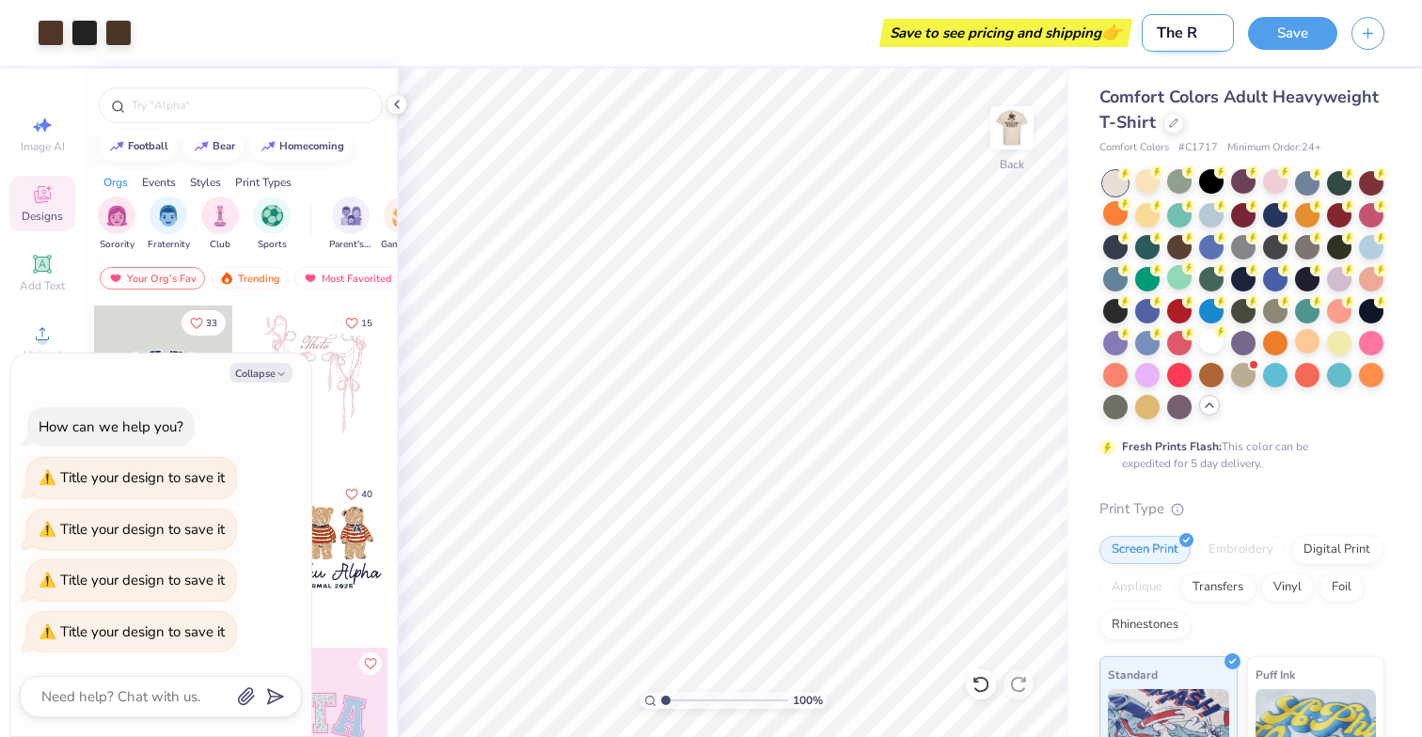
type input "The Ro"
type textarea "x"
type input "The Rol"
type textarea "x"
type input "The Roll"
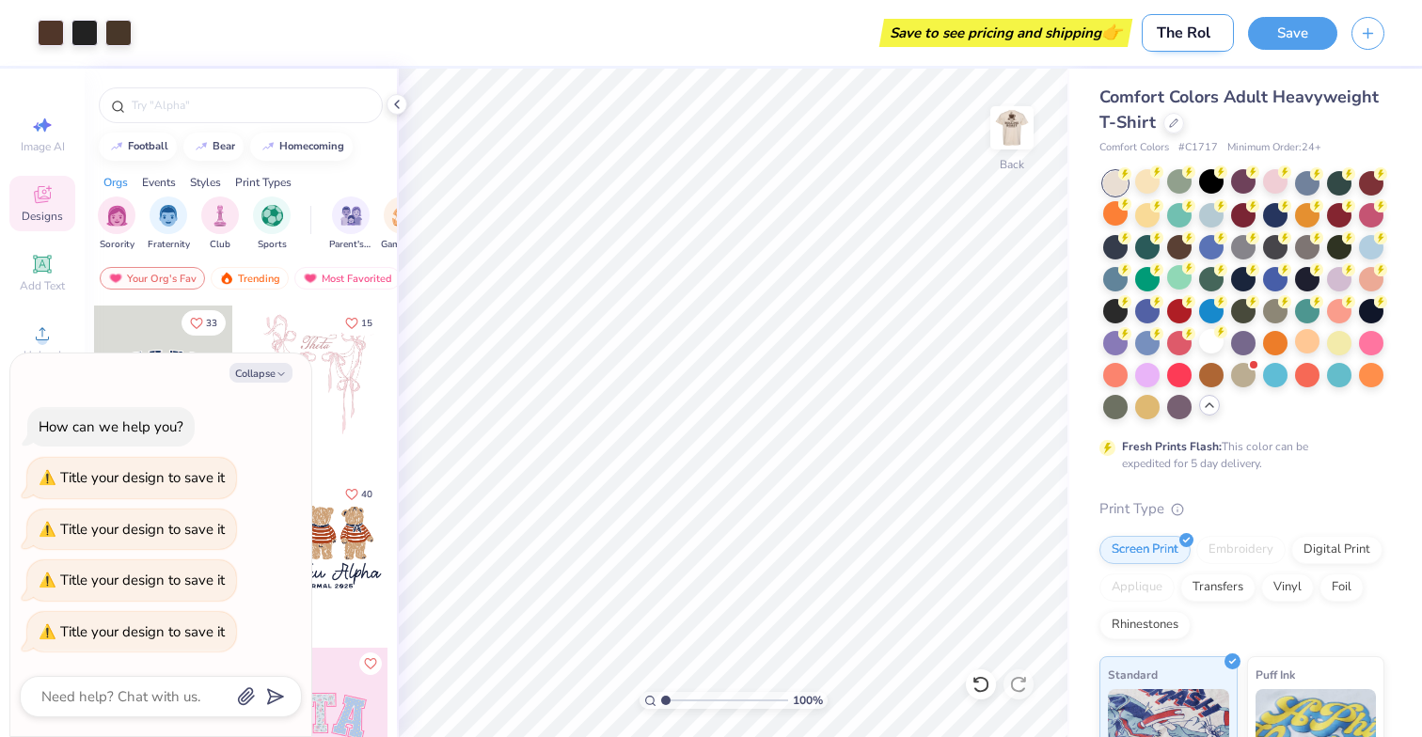
type textarea "x"
type input "The [PERSON_NAME]"
type textarea "x"
type input "The Rollin"
type textarea "x"
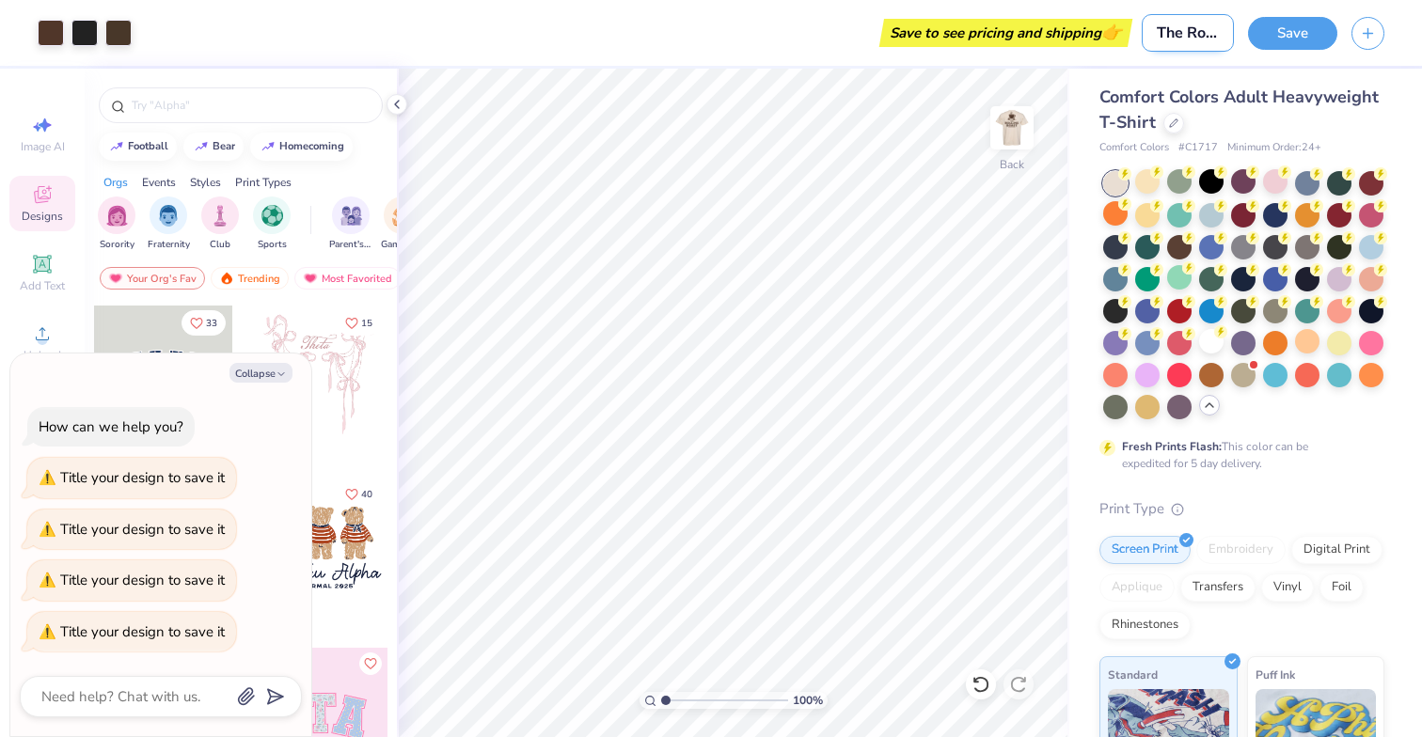
type input "The Rolling"
type textarea "x"
type input "The Rolling"
type textarea "x"
type input "The Rolling R"
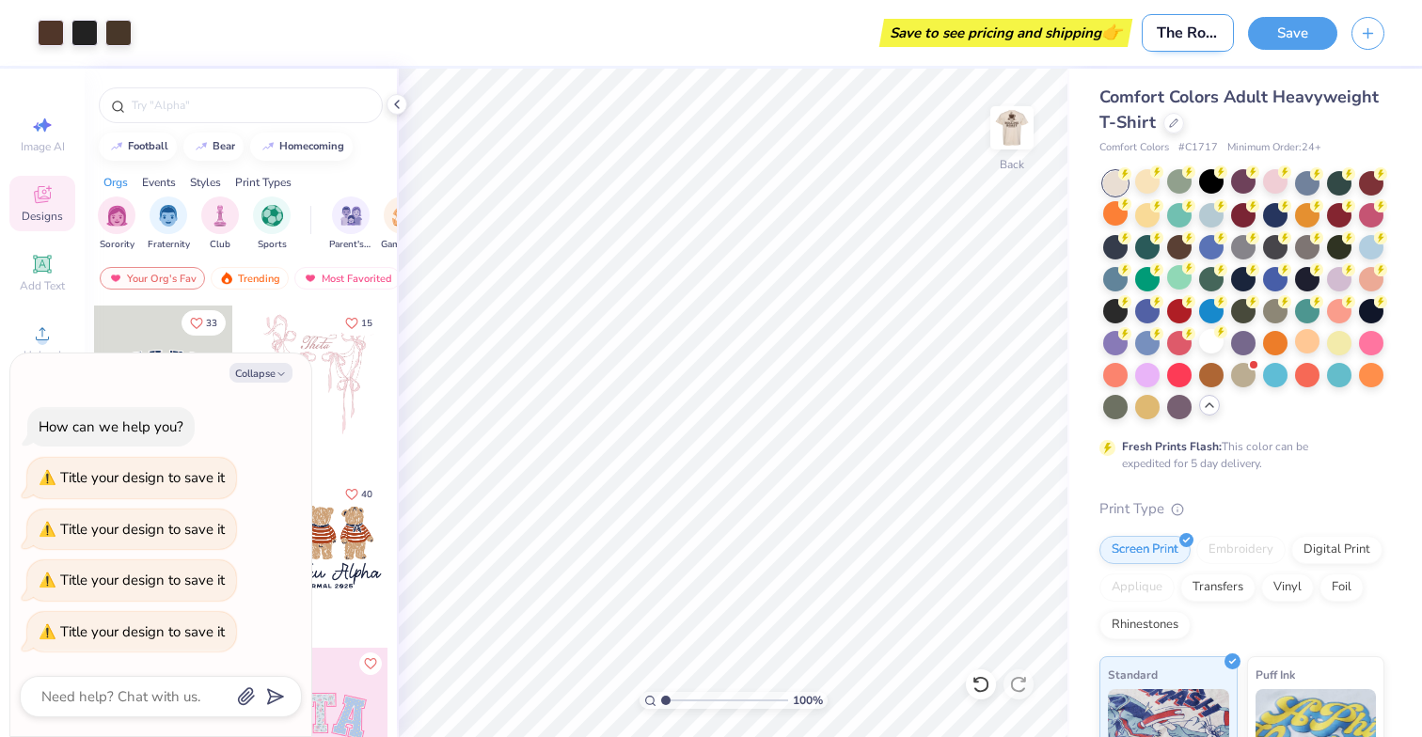
type textarea "x"
type input "The Rolling Ro"
type textarea "x"
type input "The Rolling Roa"
type textarea "x"
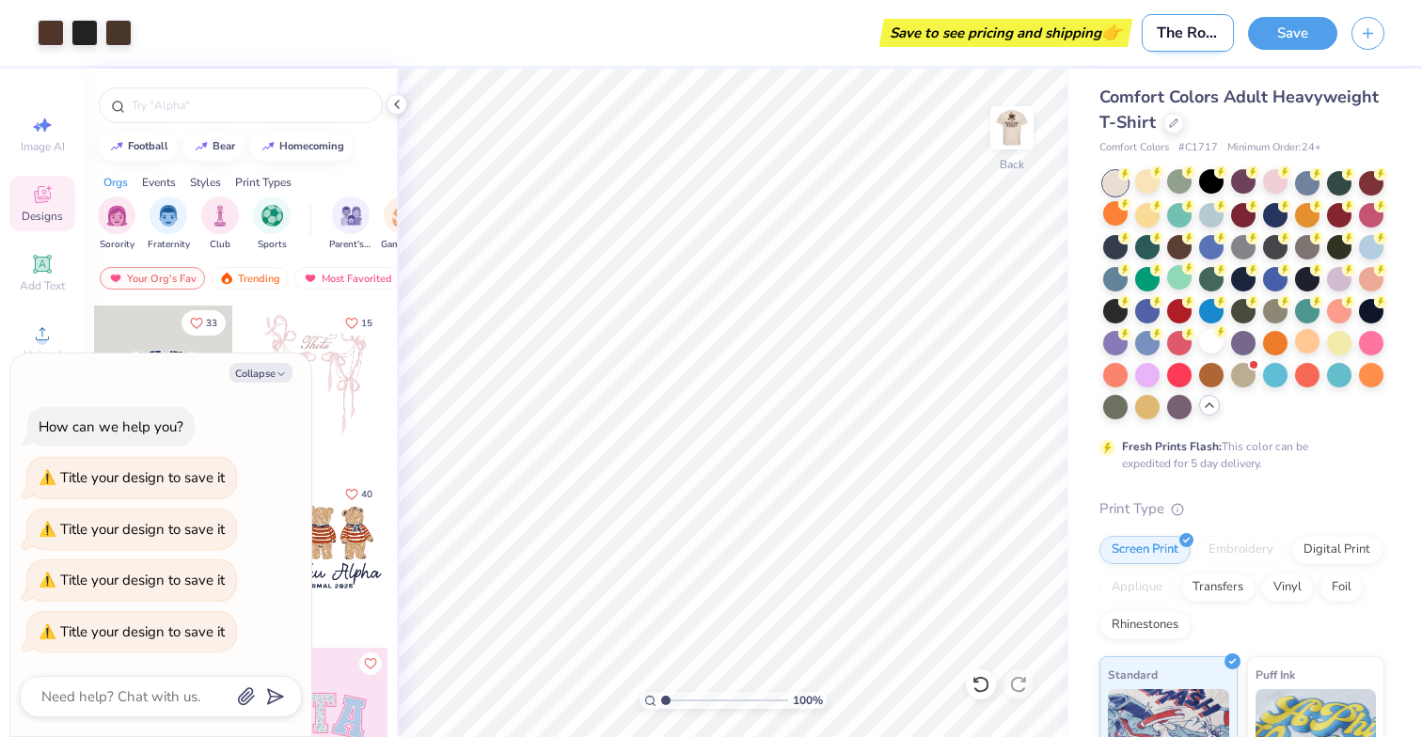
type input "The Rolling Roas"
type textarea "x"
type input "The Rolling Roast"
type textarea "x"
type input "The Rolling Roast"
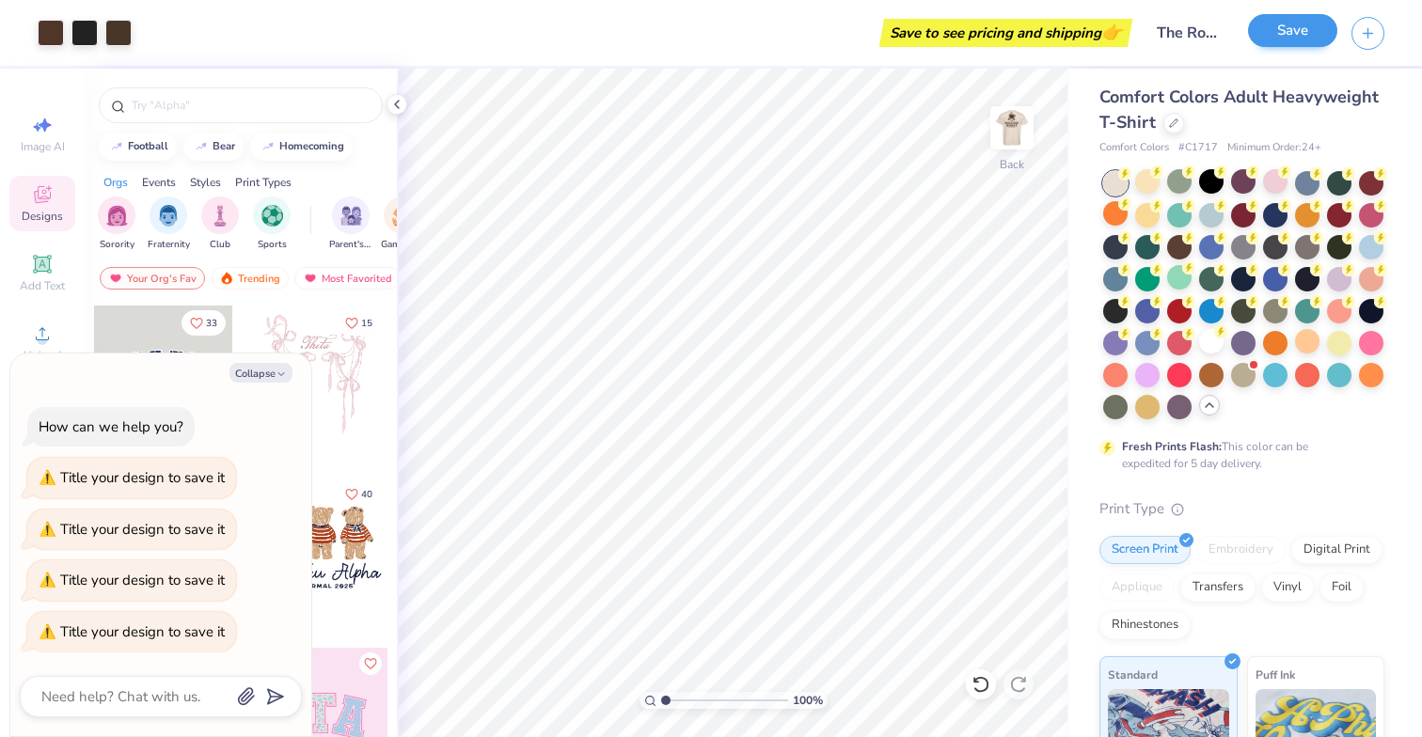
click at [1300, 33] on button "Save" at bounding box center [1292, 30] width 89 height 33
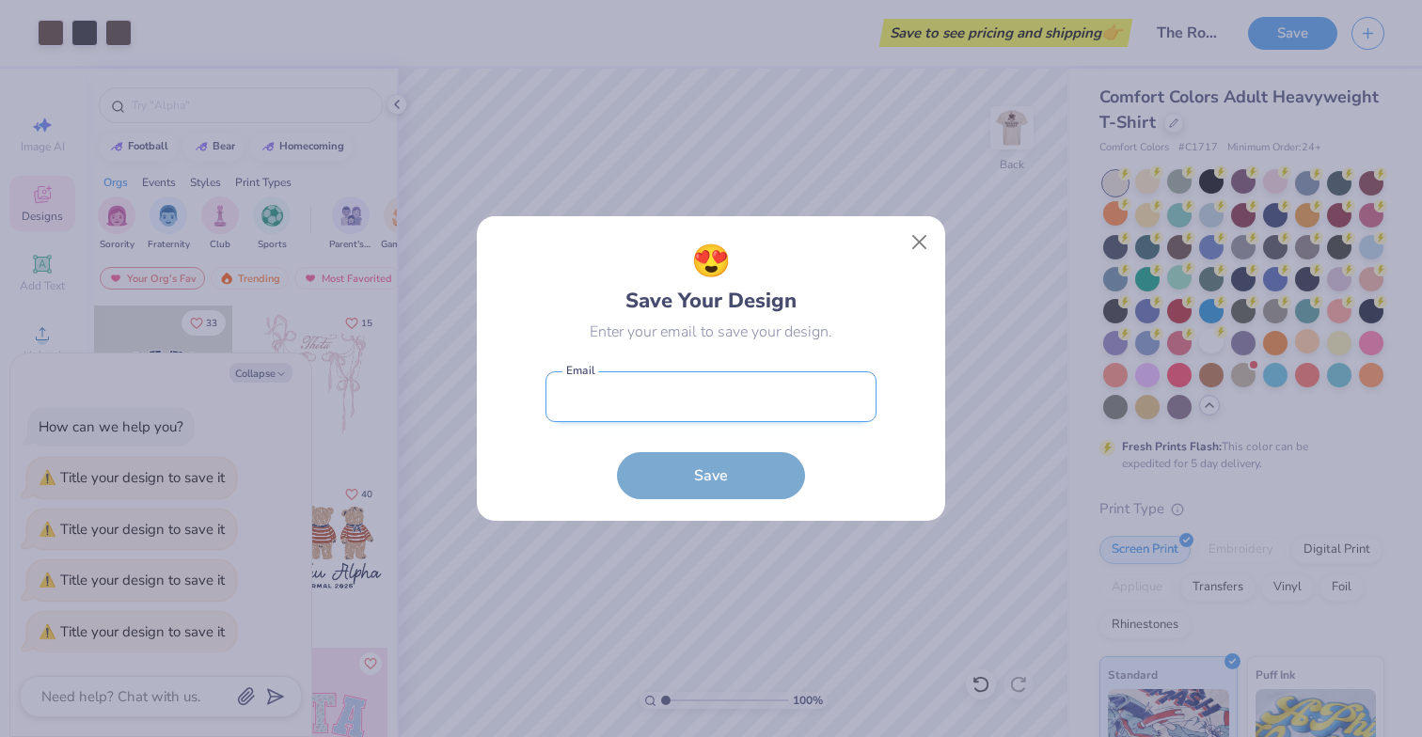
click at [598, 399] on input "email" at bounding box center [711, 398] width 331 height 52
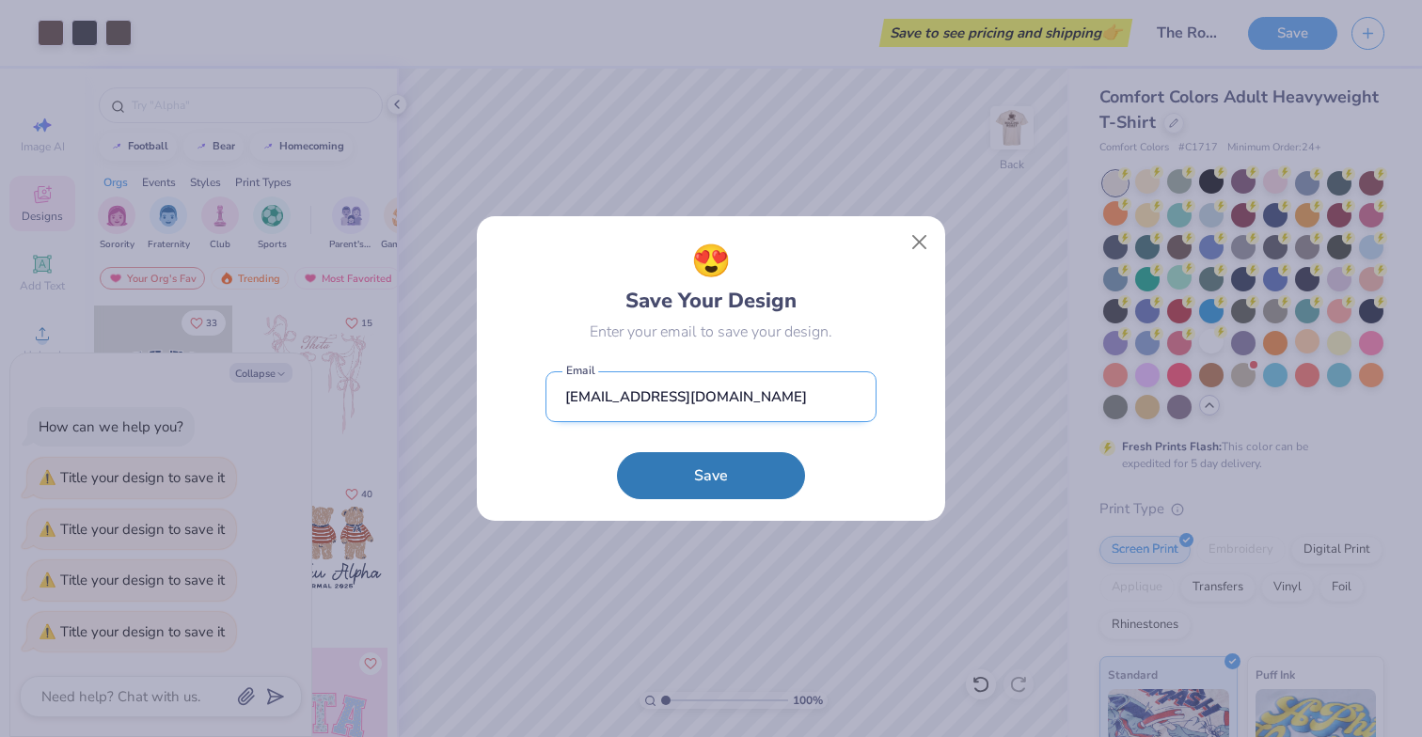
type input "[EMAIL_ADDRESS][DOMAIN_NAME]"
click at [711, 476] on button "Save" at bounding box center [711, 475] width 188 height 47
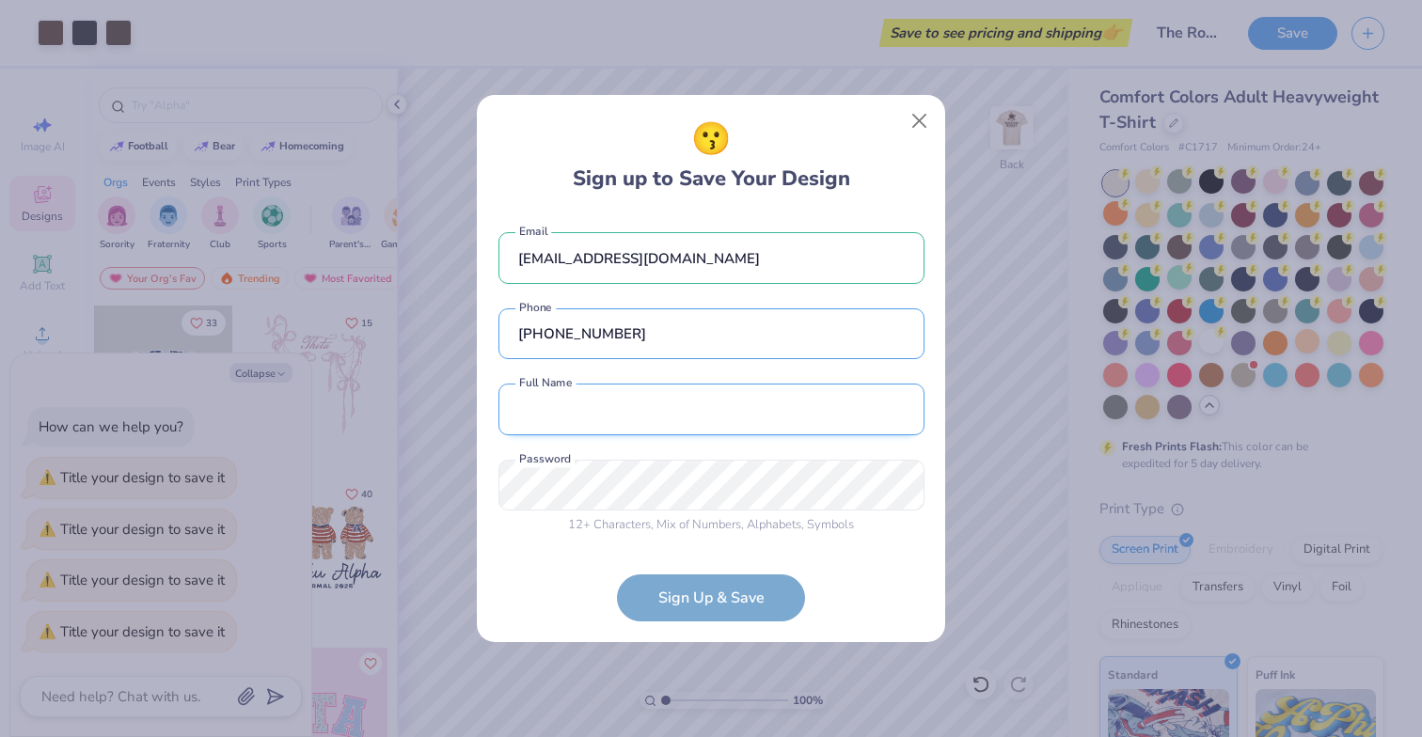
type input "[PHONE_NUMBER]"
type input "[PERSON_NAME] [PERSON_NAME]"
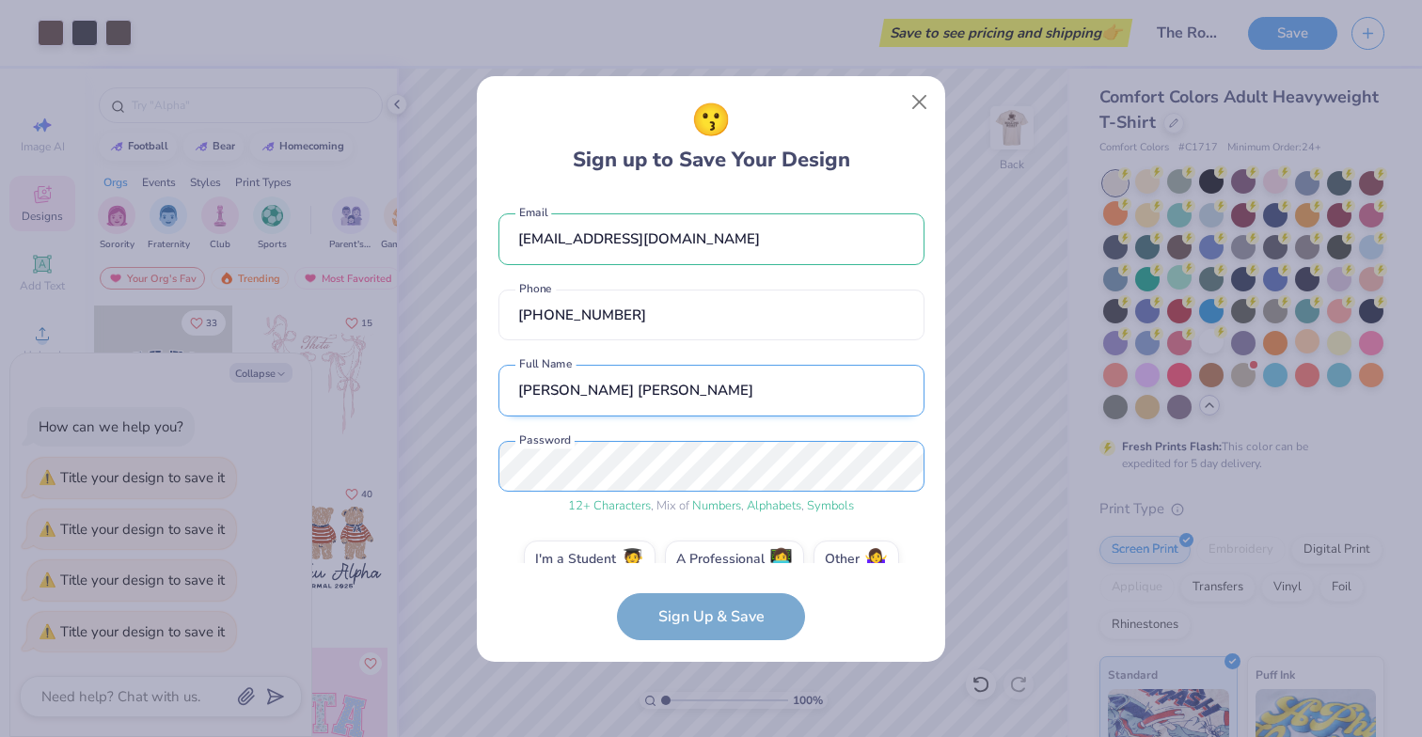
scroll to position [33, 0]
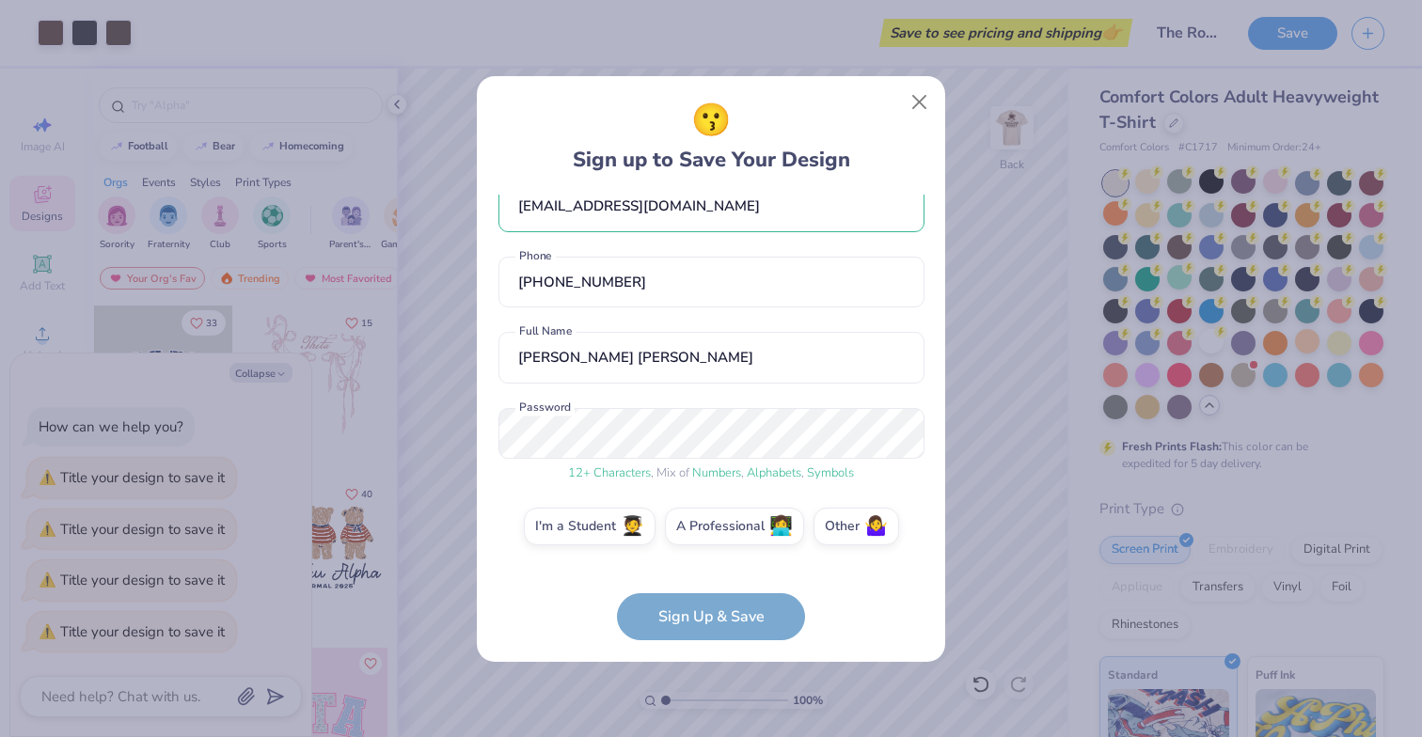
click at [661, 609] on form "[EMAIL_ADDRESS][DOMAIN_NAME] Email [PHONE_NUMBER] Phone [PERSON_NAME] [PERSON_N…" at bounding box center [712, 418] width 426 height 446
click at [689, 617] on form "[EMAIL_ADDRESS][DOMAIN_NAME] Email [PHONE_NUMBER] Phone [PERSON_NAME] [PERSON_N…" at bounding box center [712, 418] width 426 height 446
click at [572, 534] on label "I'm a Student 🧑‍🎓" at bounding box center [590, 524] width 132 height 38
click at [705, 558] on input "I'm a Student 🧑‍🎓" at bounding box center [711, 564] width 12 height 12
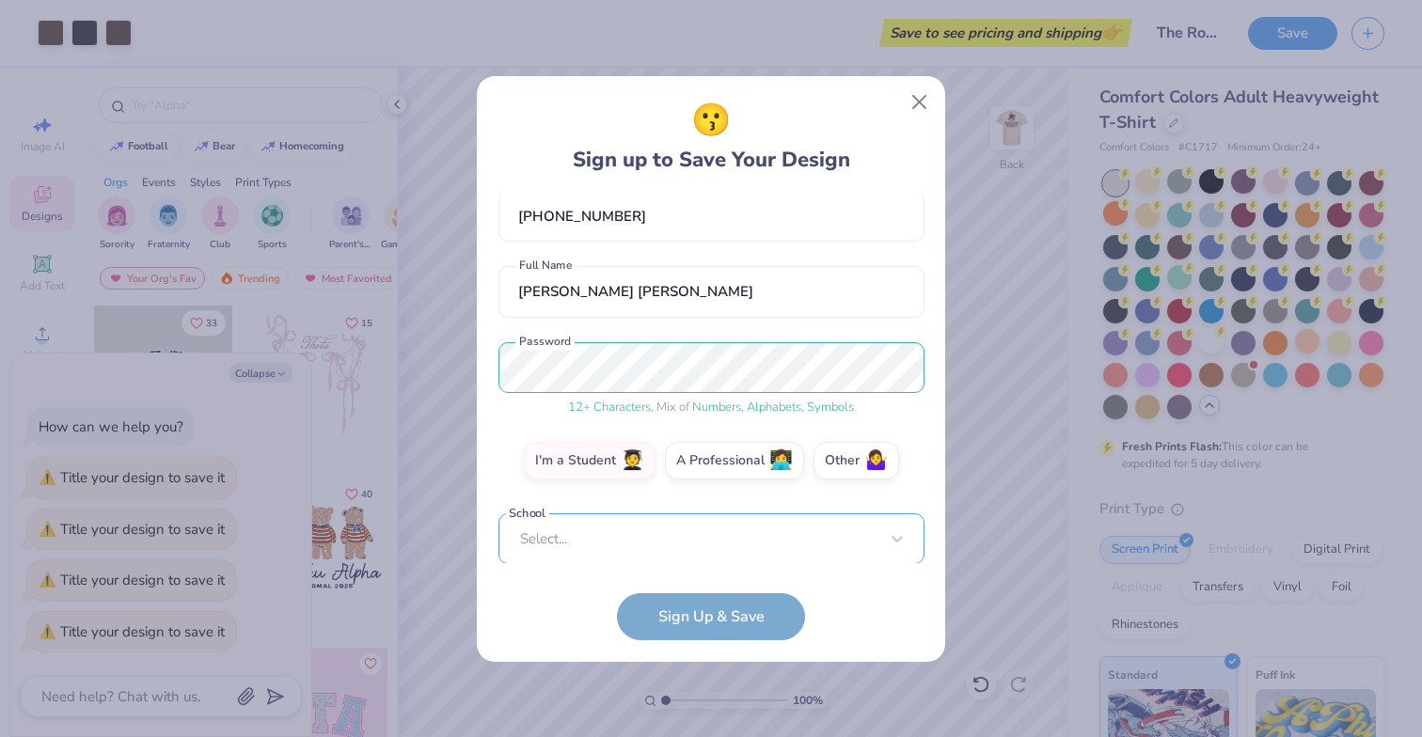
click at [636, 538] on div "Select..." at bounding box center [712, 540] width 426 height 52
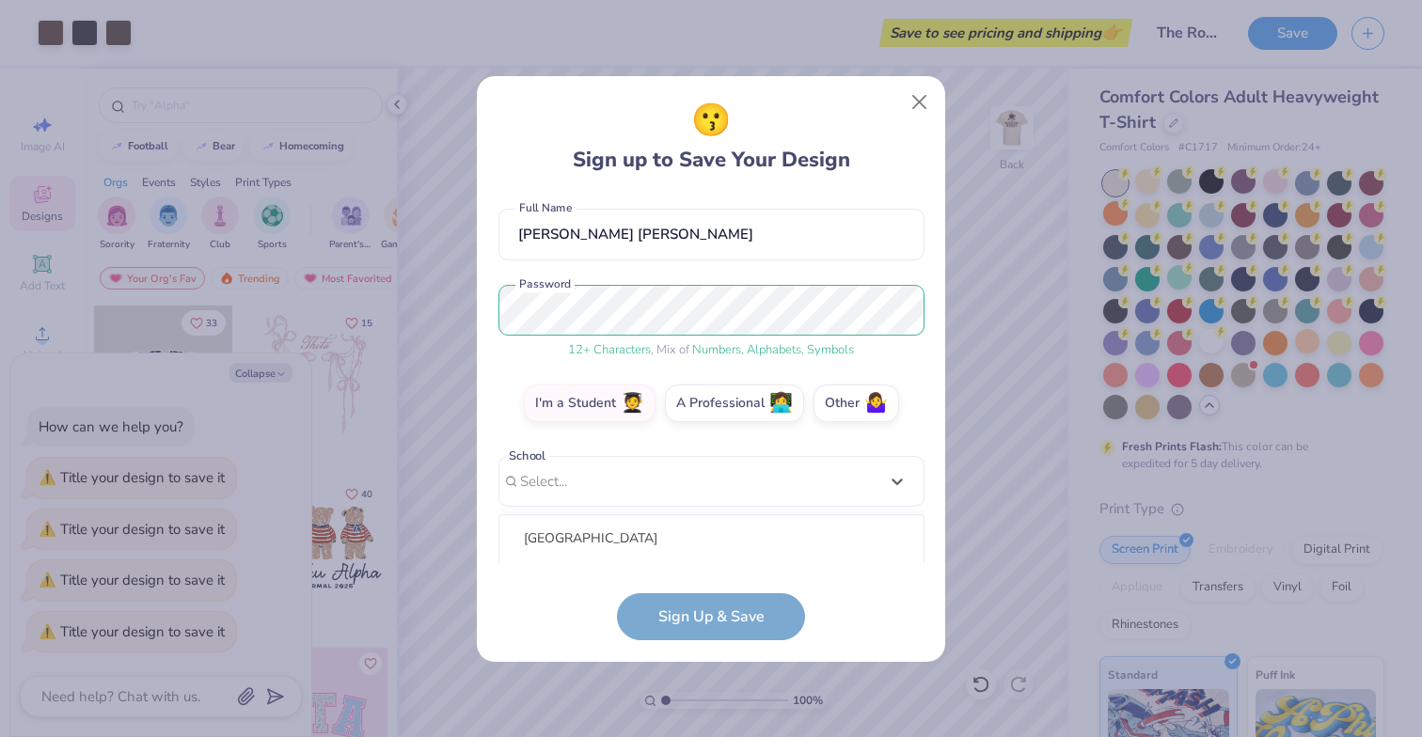
scroll to position [391, 0]
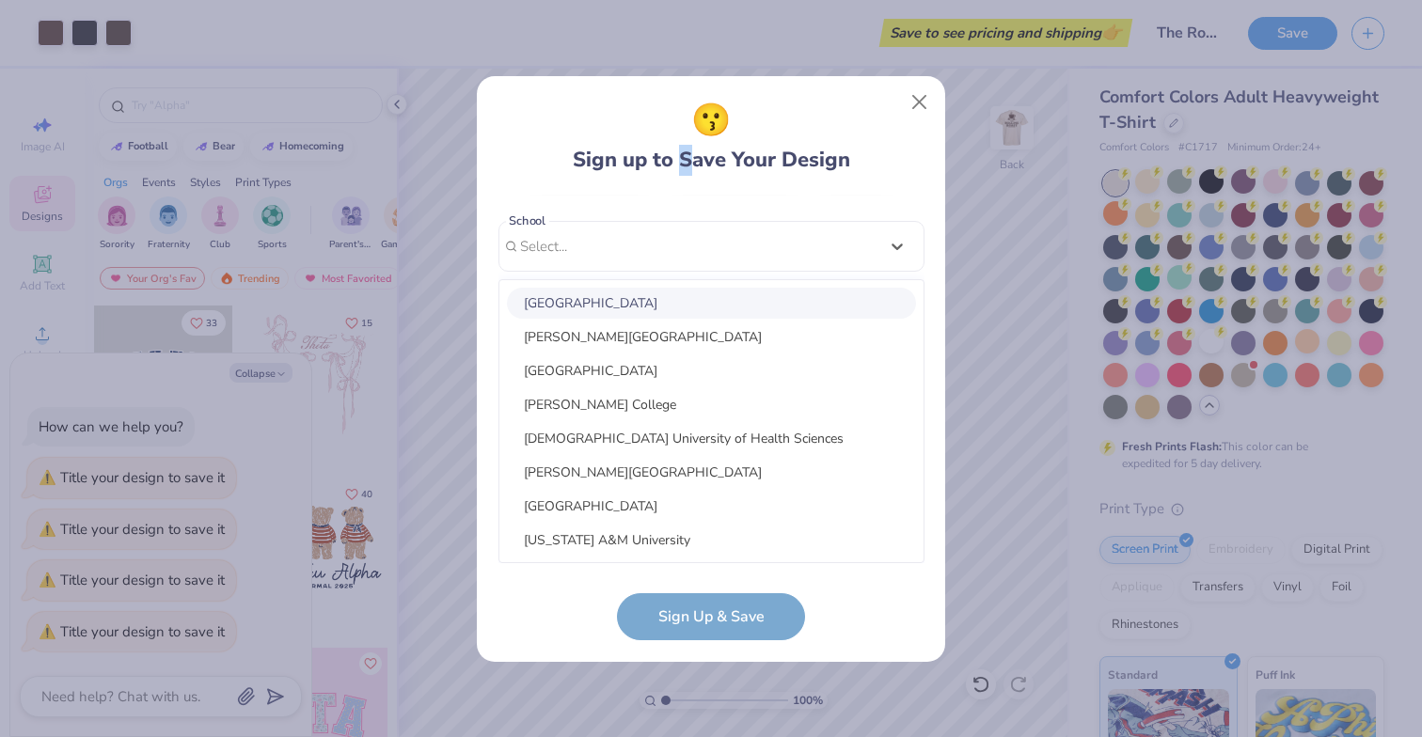
click at [686, 170] on div "😗 Sign up to Save Your Design" at bounding box center [711, 136] width 277 height 79
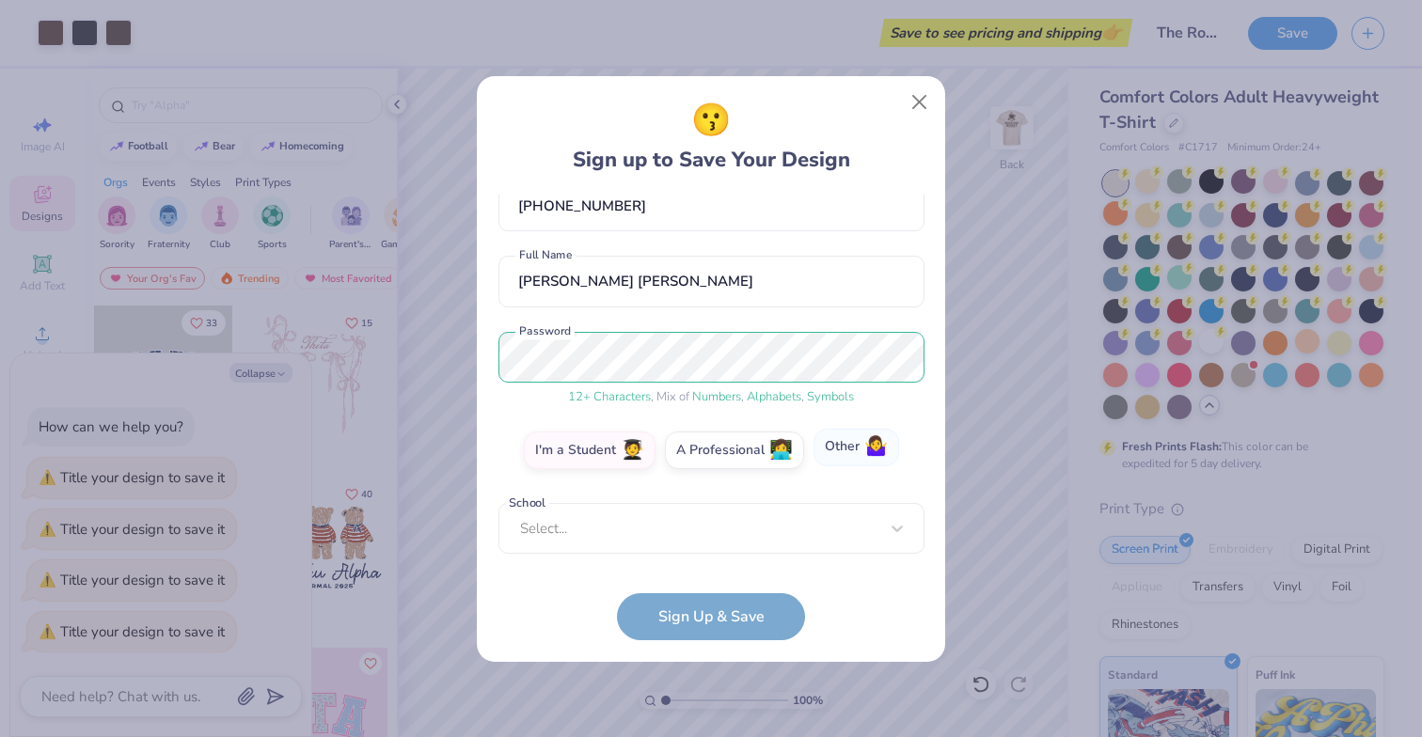
click at [847, 454] on label "Other 🤷‍♀️" at bounding box center [857, 448] width 86 height 38
click at [718, 558] on input "Other 🤷‍♀️" at bounding box center [711, 564] width 12 height 12
click at [637, 499] on div "[EMAIL_ADDRESS][DOMAIN_NAME] Email [PHONE_NUMBER] Phone [PERSON_NAME] [PERSON_N…" at bounding box center [712, 379] width 426 height 369
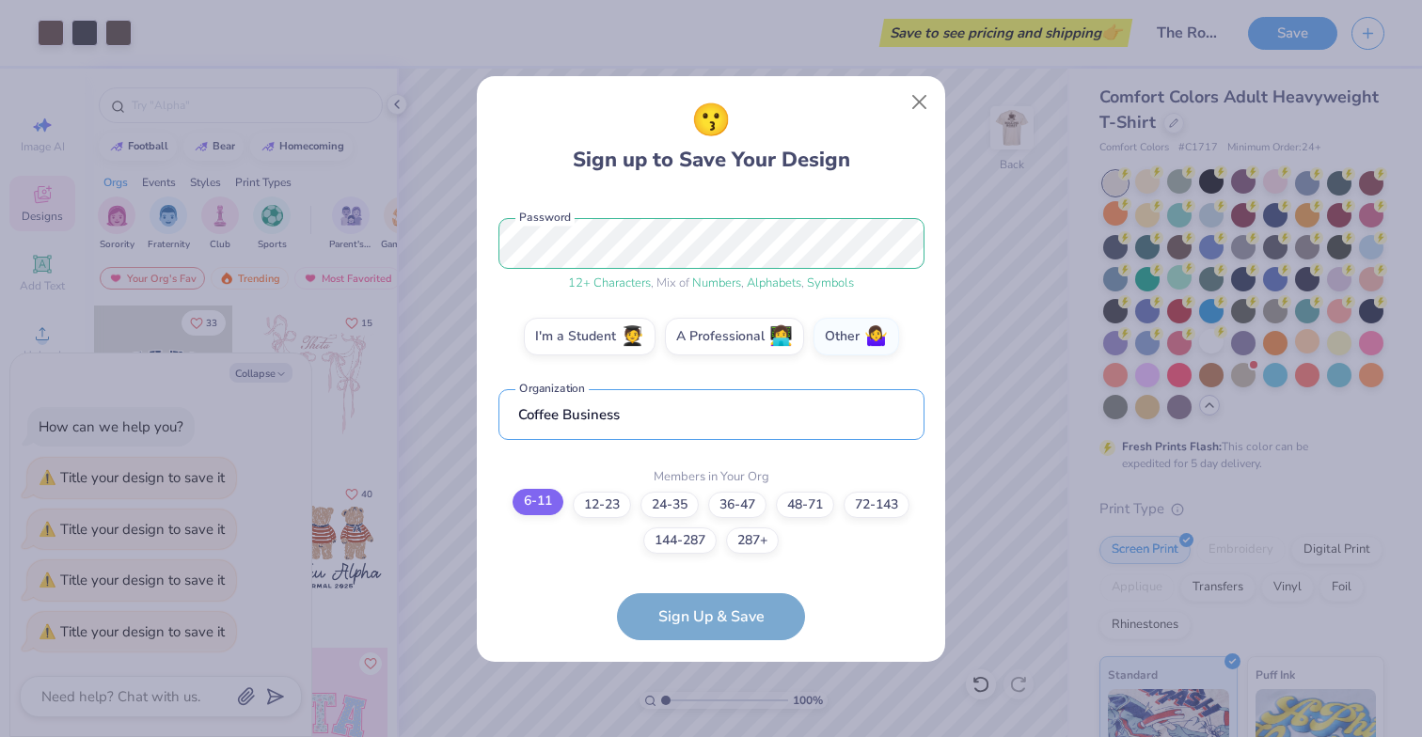
scroll to position [222, 0]
type input "Coffee Business"
click at [540, 505] on label "6-11" at bounding box center [538, 503] width 51 height 26
click at [705, 737] on input "6-11" at bounding box center [711, 745] width 12 height 12
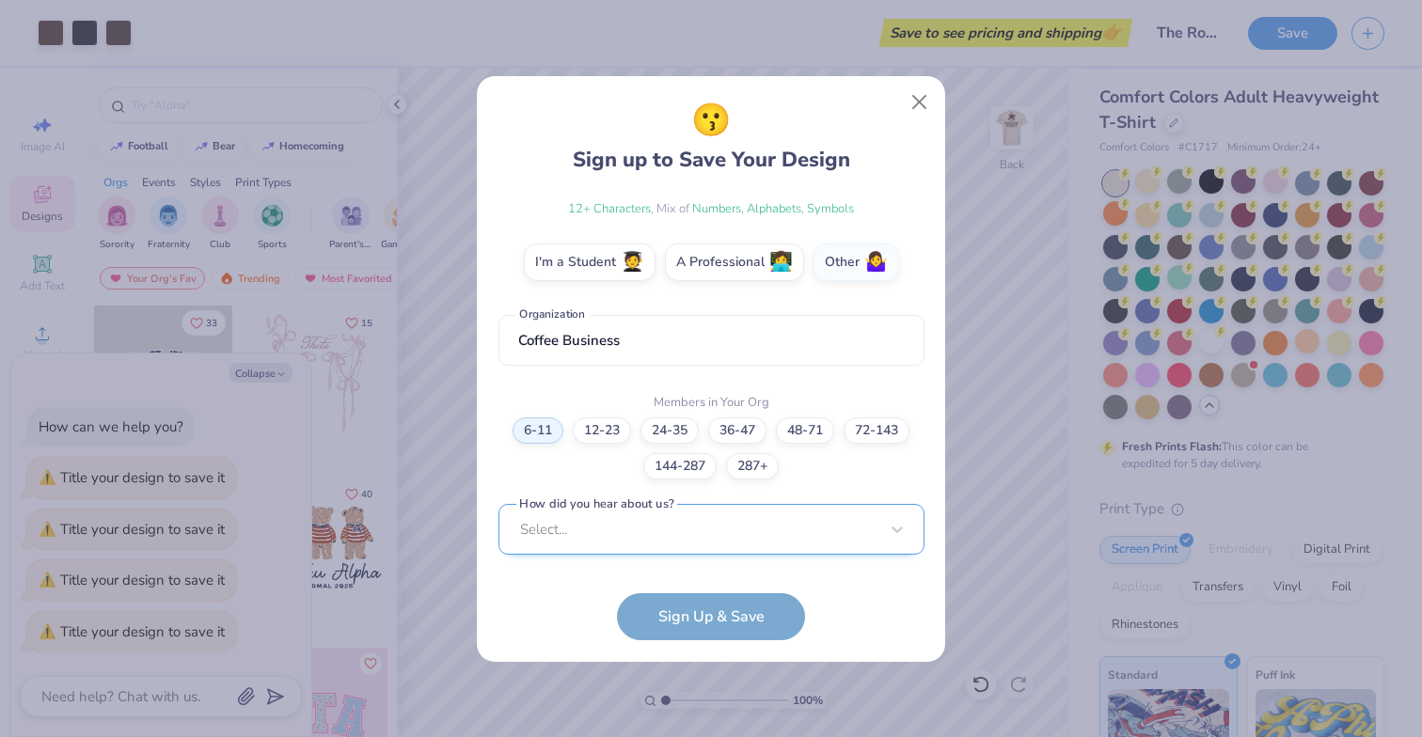
click at [632, 535] on div "Select..." at bounding box center [712, 530] width 426 height 52
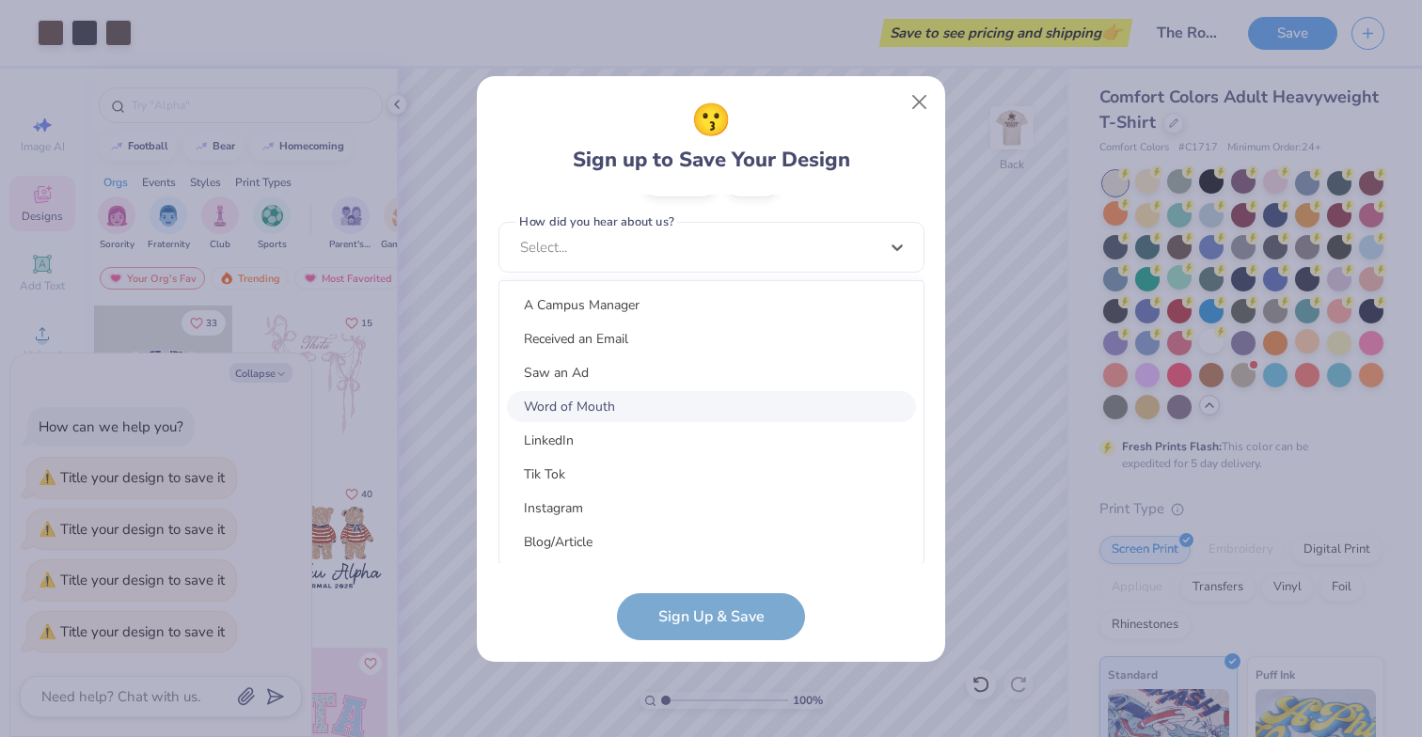
scroll to position [163, 0]
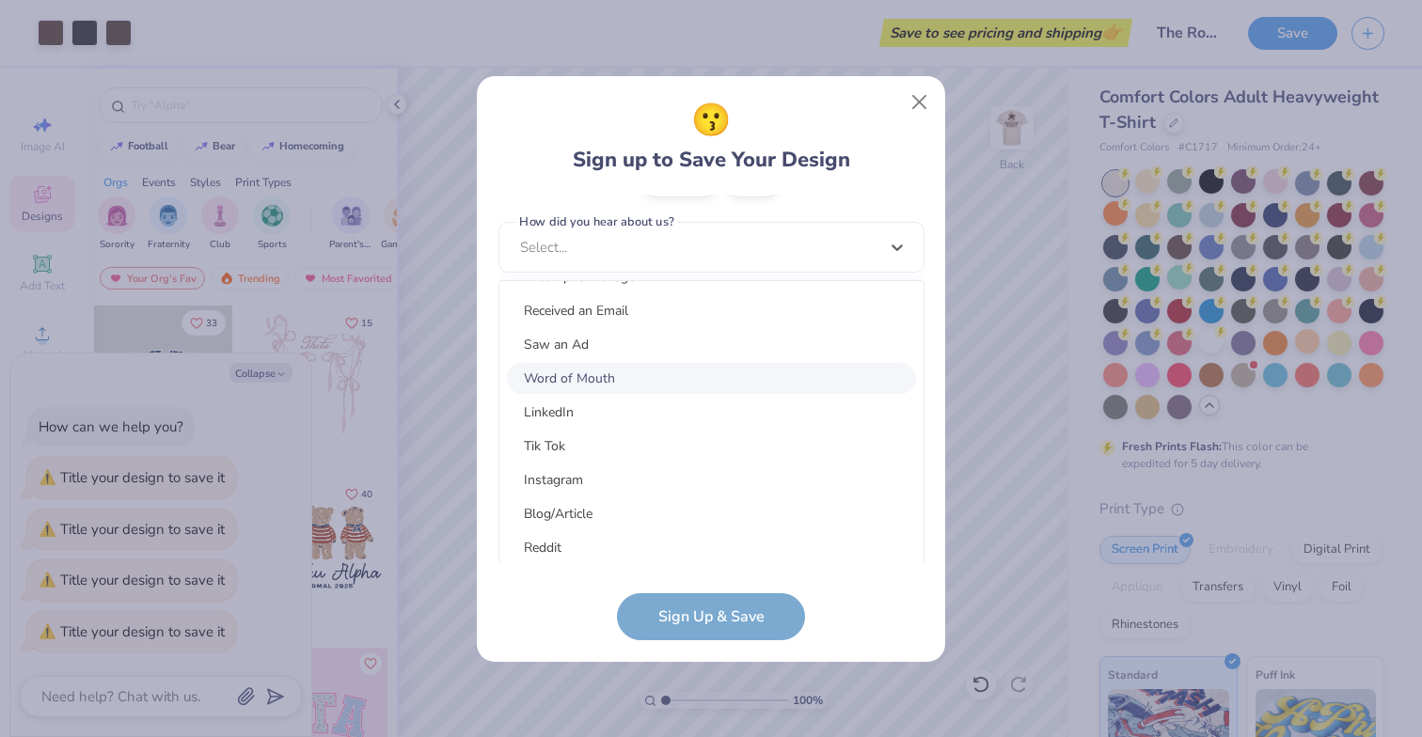
click at [641, 385] on div "Word of Mouth" at bounding box center [711, 378] width 409 height 31
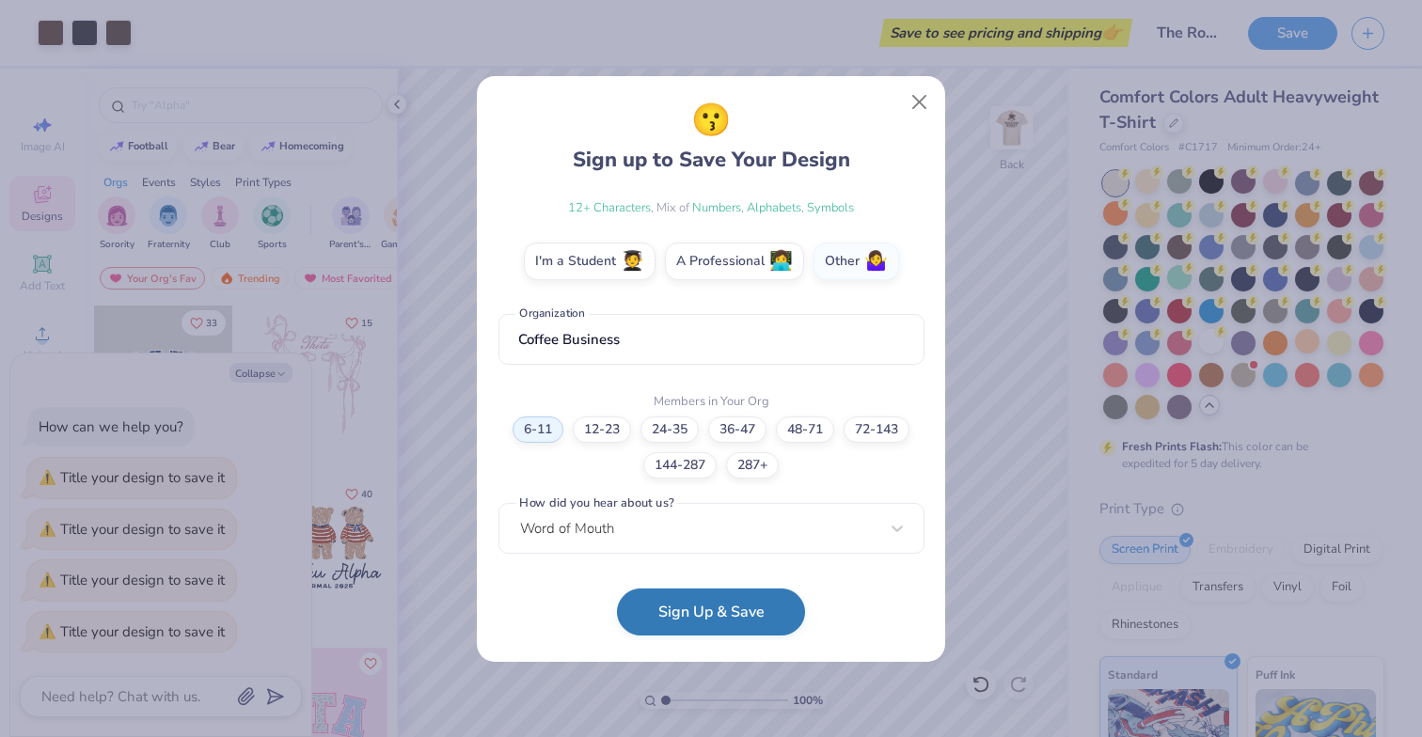
click at [669, 603] on button "Sign Up & Save" at bounding box center [711, 612] width 188 height 47
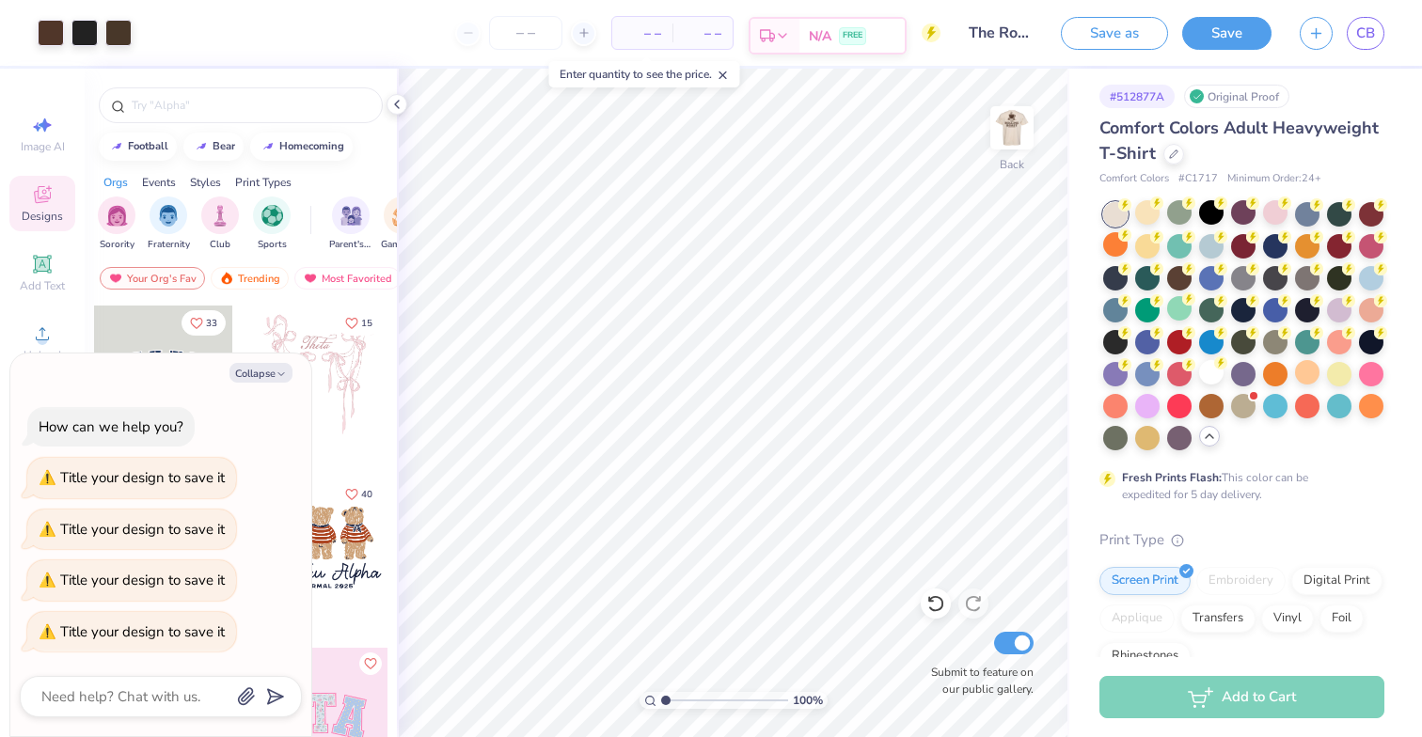
click at [814, 37] on span "N/A" at bounding box center [820, 36] width 23 height 20
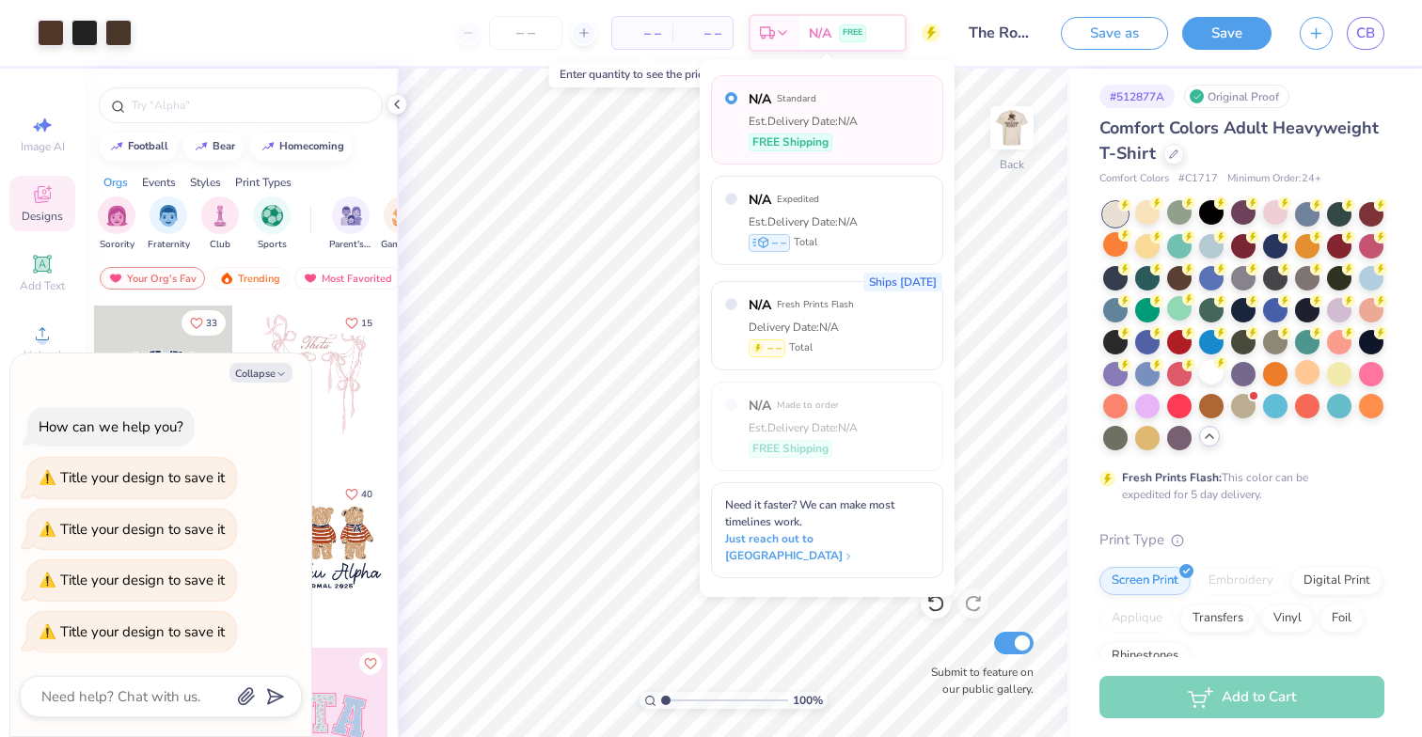
click at [813, 101] on span "Standard" at bounding box center [797, 98] width 40 height 13
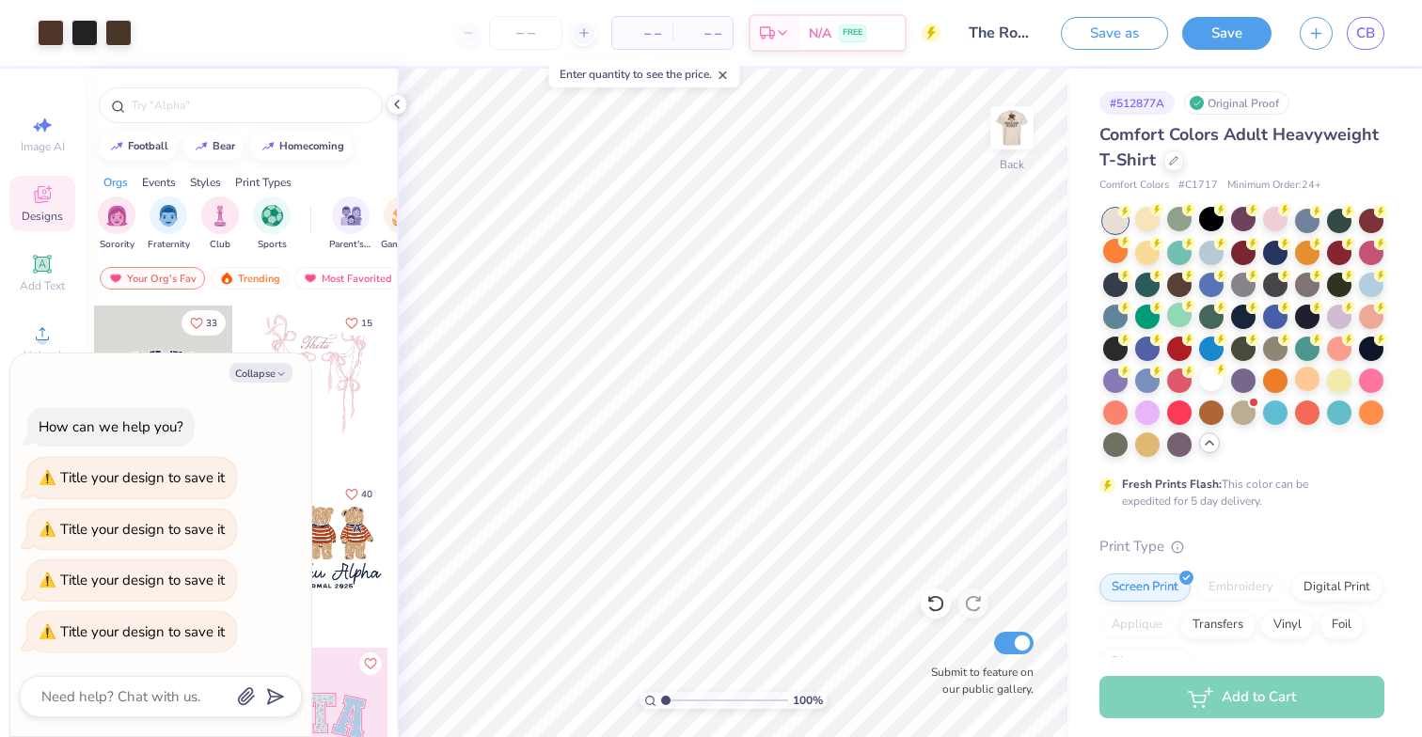
click at [1235, 691] on div "Add to Cart" at bounding box center [1242, 697] width 285 height 42
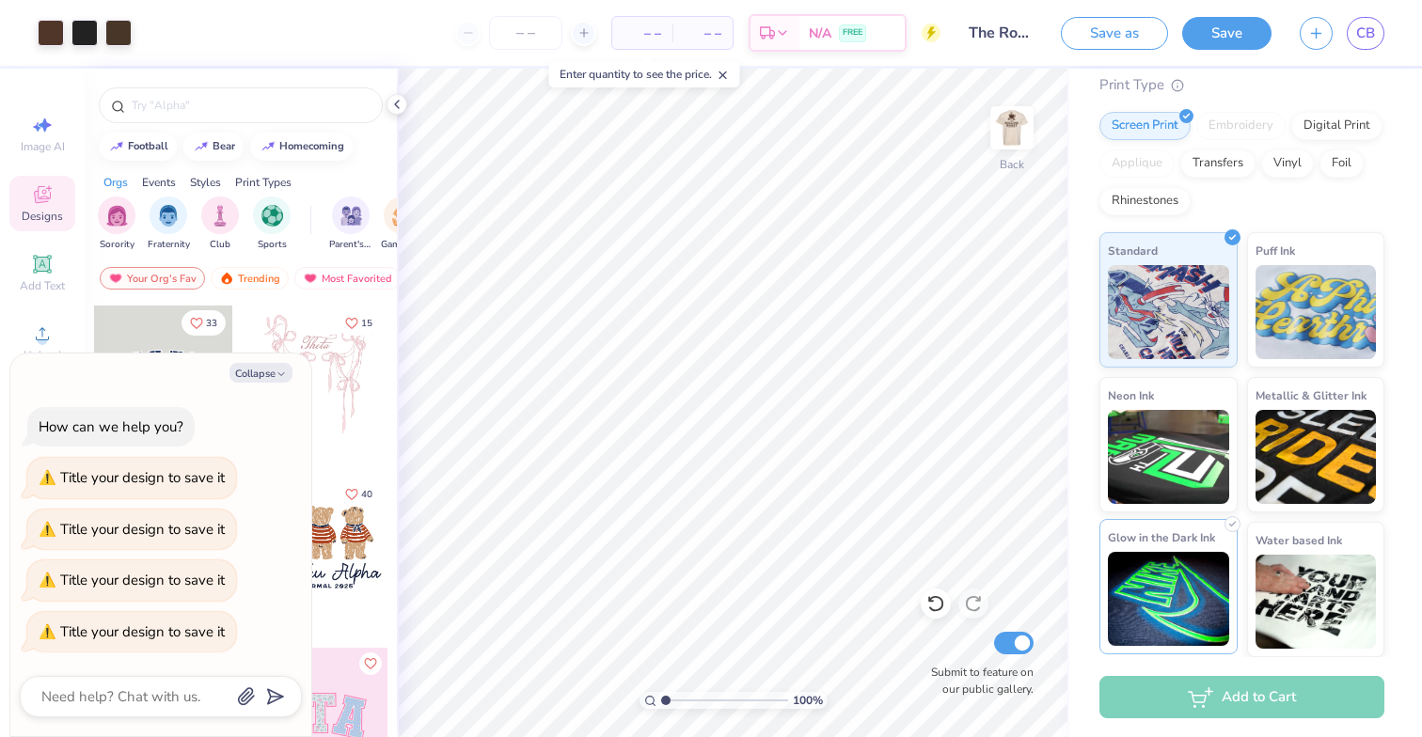
scroll to position [461, 0]
click at [279, 375] on polyline "button" at bounding box center [281, 373] width 6 height 3
type textarea "x"
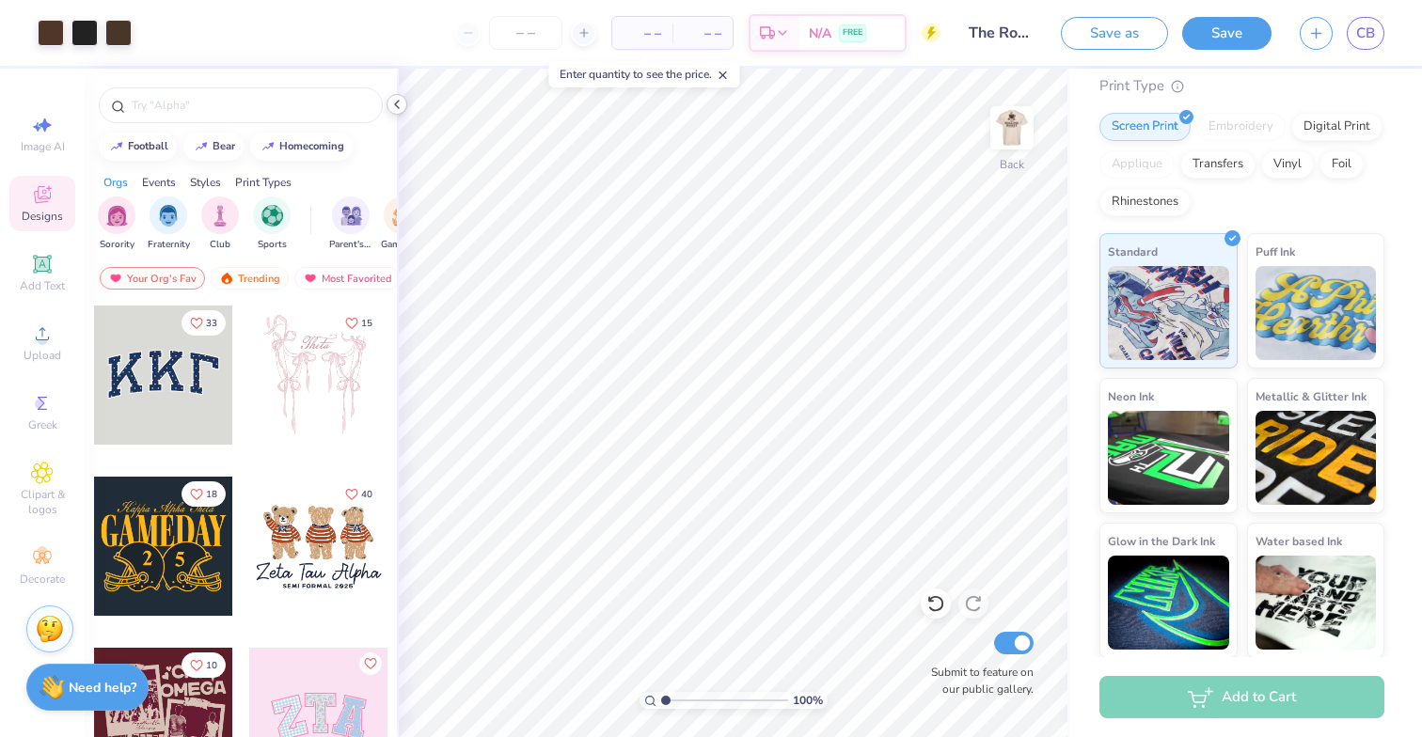
click at [399, 101] on polyline at bounding box center [397, 105] width 4 height 8
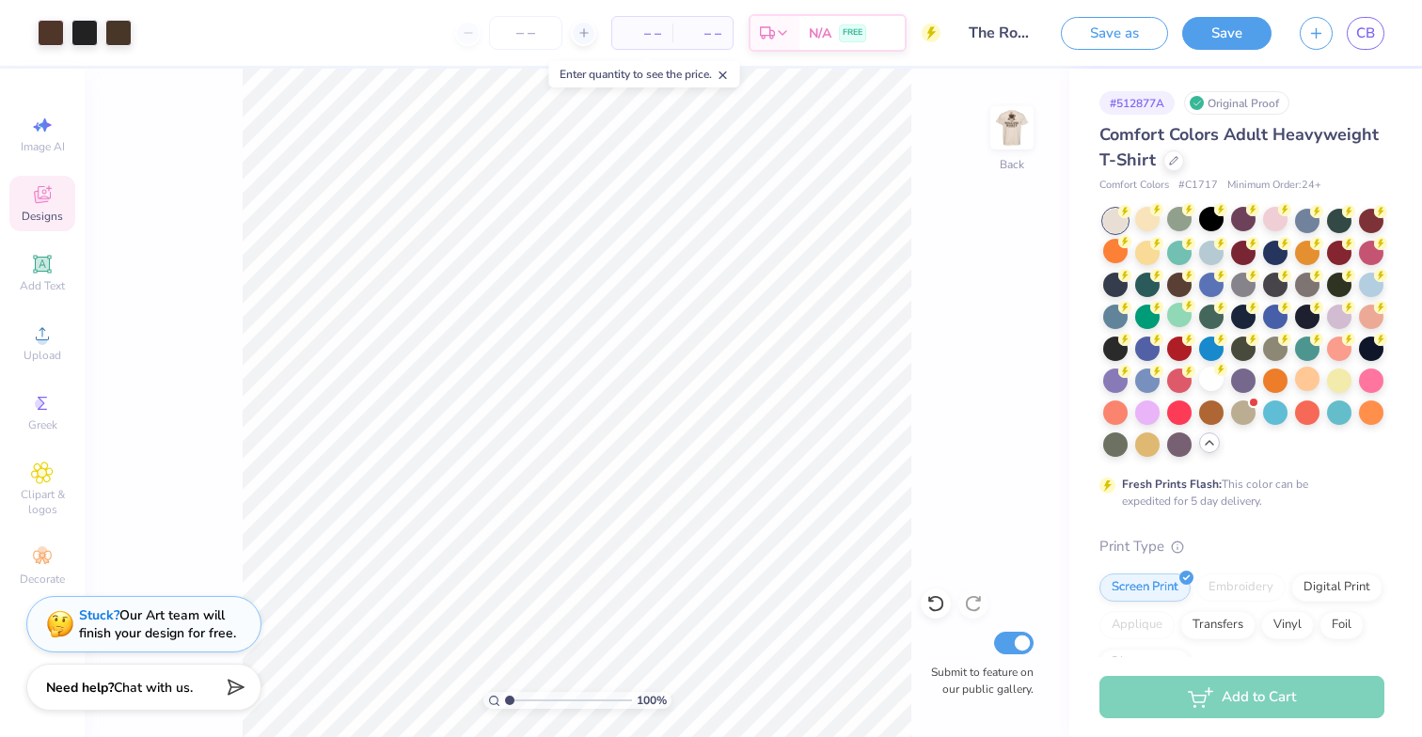
scroll to position [0, 0]
click at [647, 31] on span "– –" at bounding box center [643, 34] width 38 height 20
click at [579, 33] on line at bounding box center [583, 33] width 8 height 0
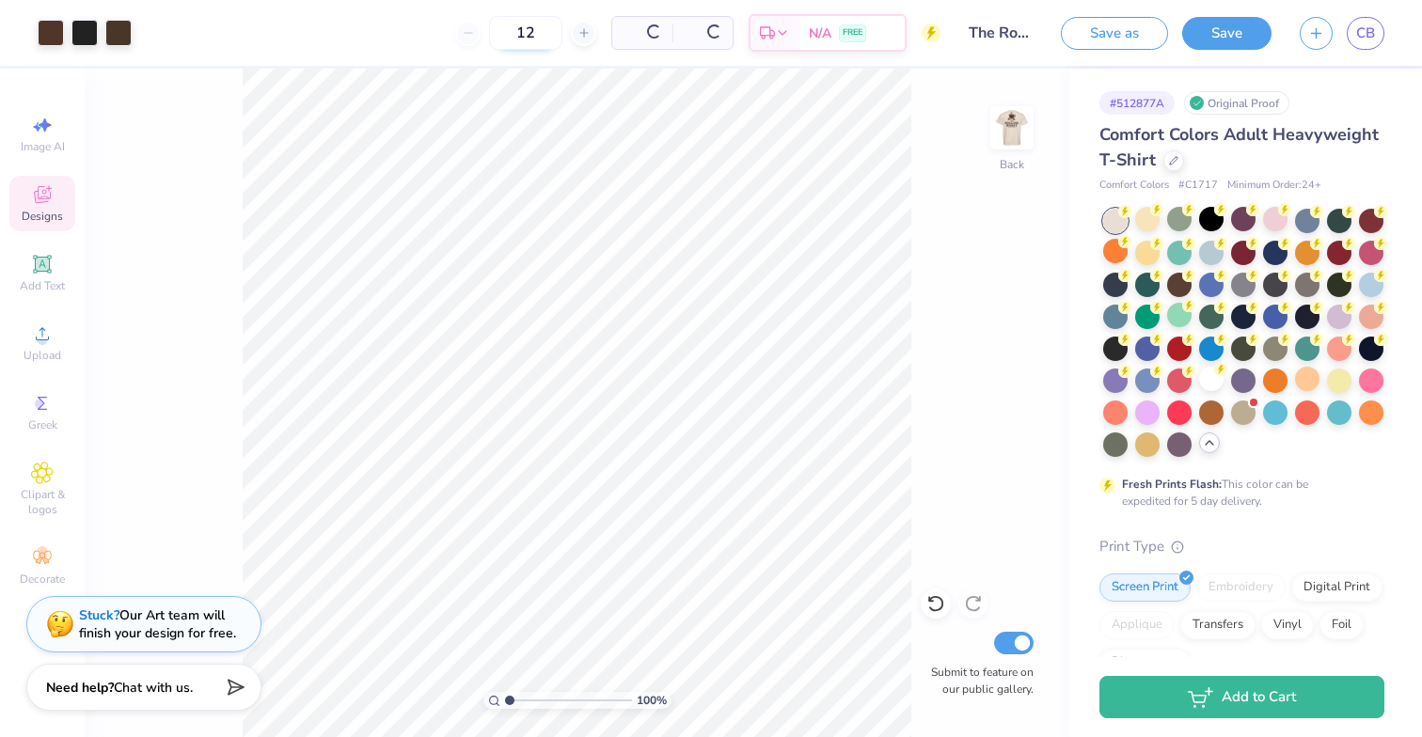
click at [520, 38] on input "12" at bounding box center [525, 33] width 73 height 34
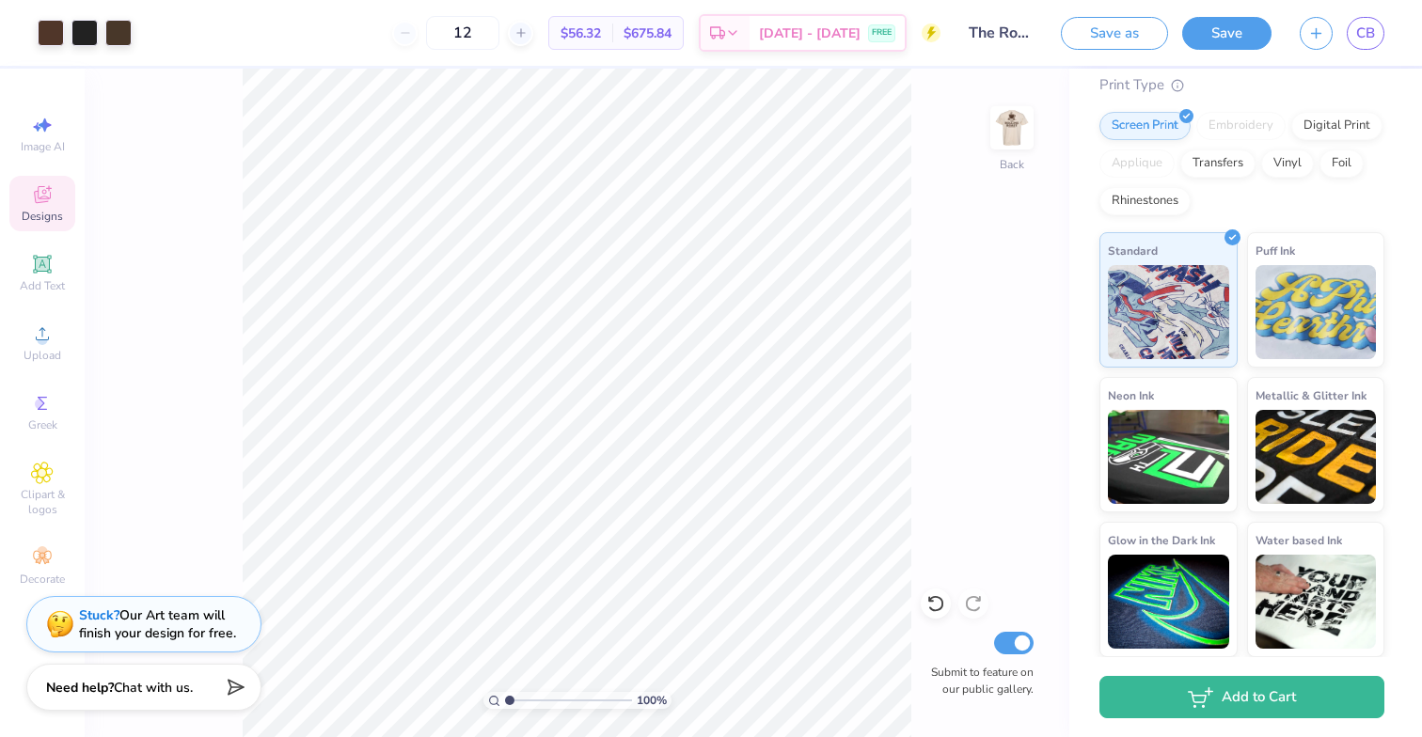
scroll to position [461, 0]
click at [601, 40] on span "$56.32" at bounding box center [581, 34] width 40 height 20
click at [672, 31] on span "$675.84" at bounding box center [648, 34] width 48 height 20
click at [490, 30] on input "12" at bounding box center [462, 33] width 73 height 34
type input "12"
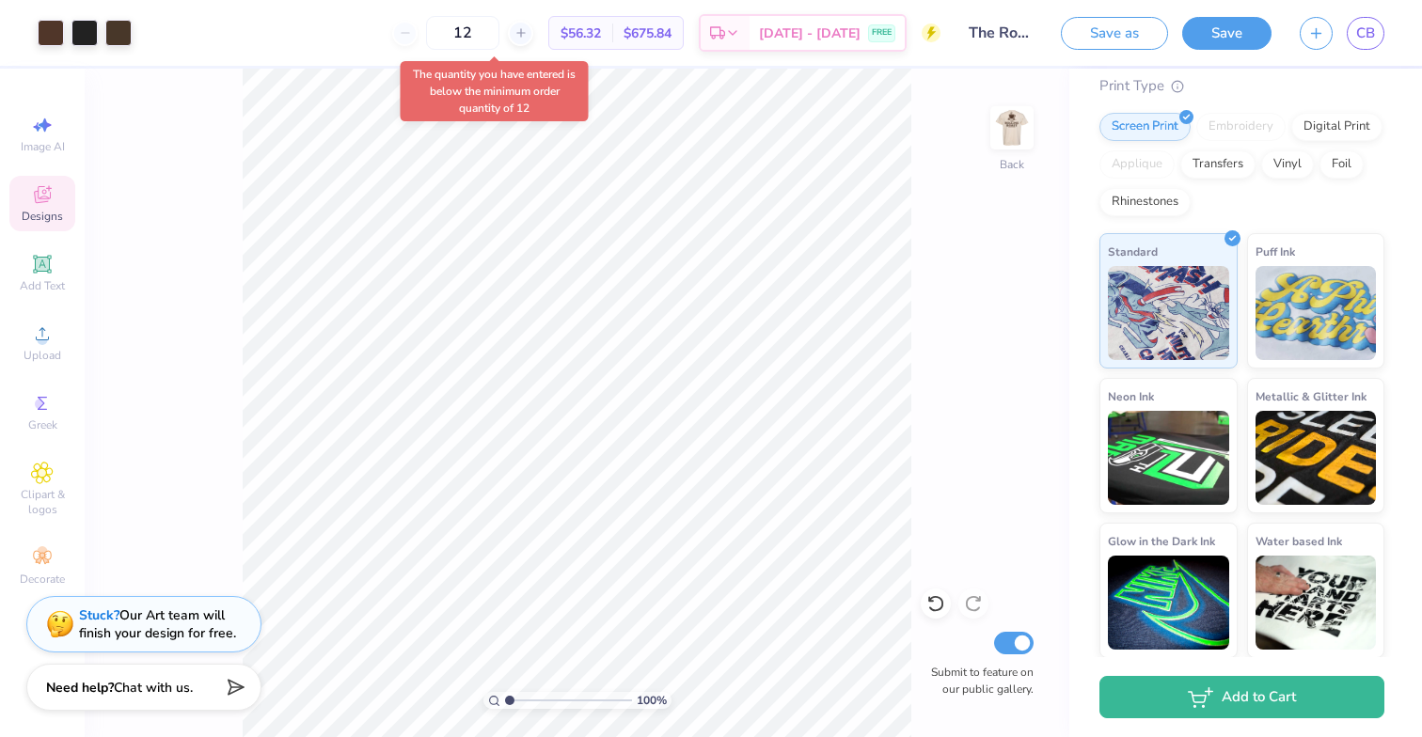
click at [445, 81] on body "Art colors 12 $56.32 Per Item $675.84 Total Est. Delivery [DATE] - [DATE] FREE …" at bounding box center [711, 368] width 1422 height 737
